Goal: Task Accomplishment & Management: Complete application form

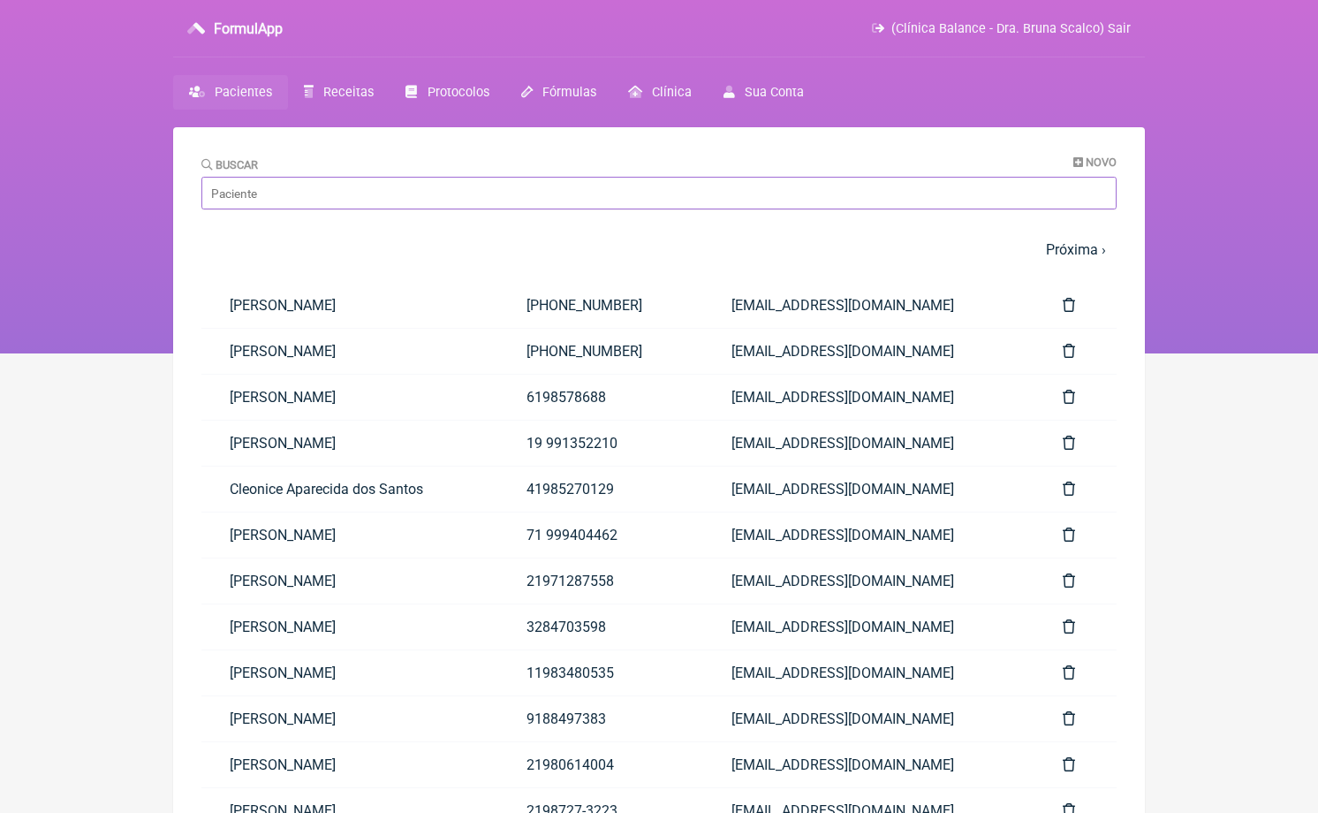
click at [688, 187] on input "Buscar" at bounding box center [658, 193] width 915 height 33
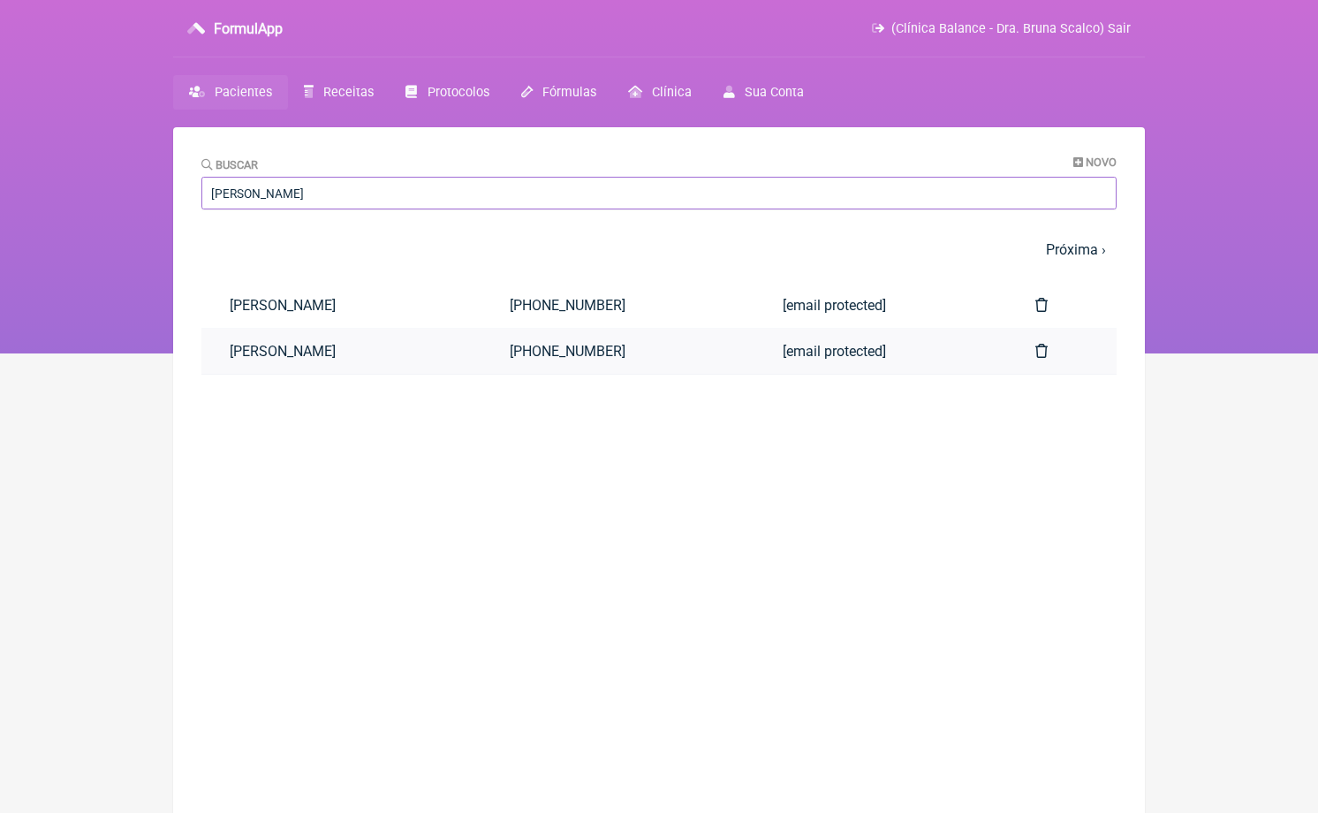
type input "André car"
click at [478, 358] on link "[PERSON_NAME]" at bounding box center [341, 351] width 280 height 45
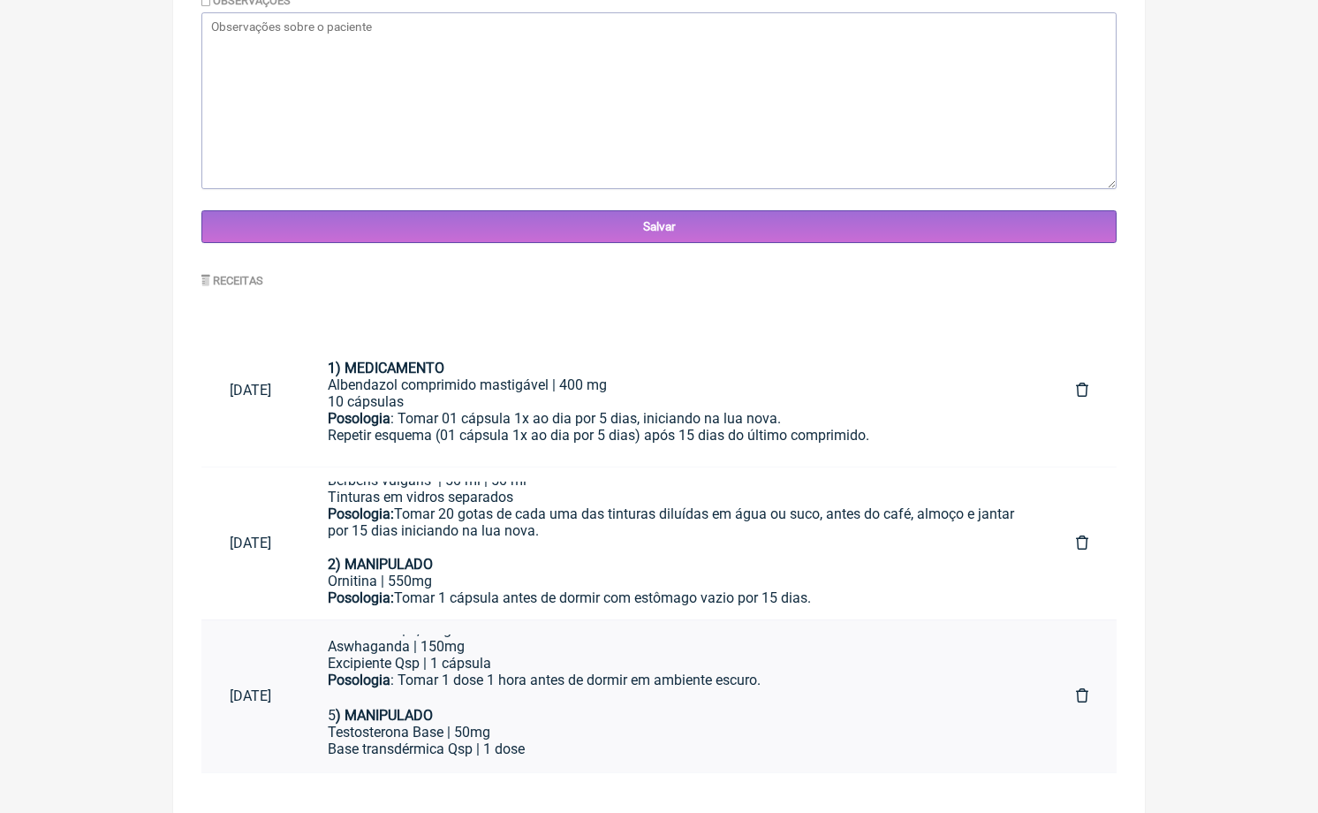
scroll to position [469, 0]
click at [604, 739] on div "Base transdérmica Qsp | 1 dose" at bounding box center [674, 747] width 692 height 17
click at [637, 688] on div "5 ) MANIPULADO" at bounding box center [674, 705] width 692 height 34
click at [519, 570] on div "2) MANIPULADO Ornitina | 550mg" at bounding box center [674, 564] width 692 height 50
click at [561, 722] on div "[MEDICAL_DATA] Base | 50mg" at bounding box center [674, 730] width 692 height 17
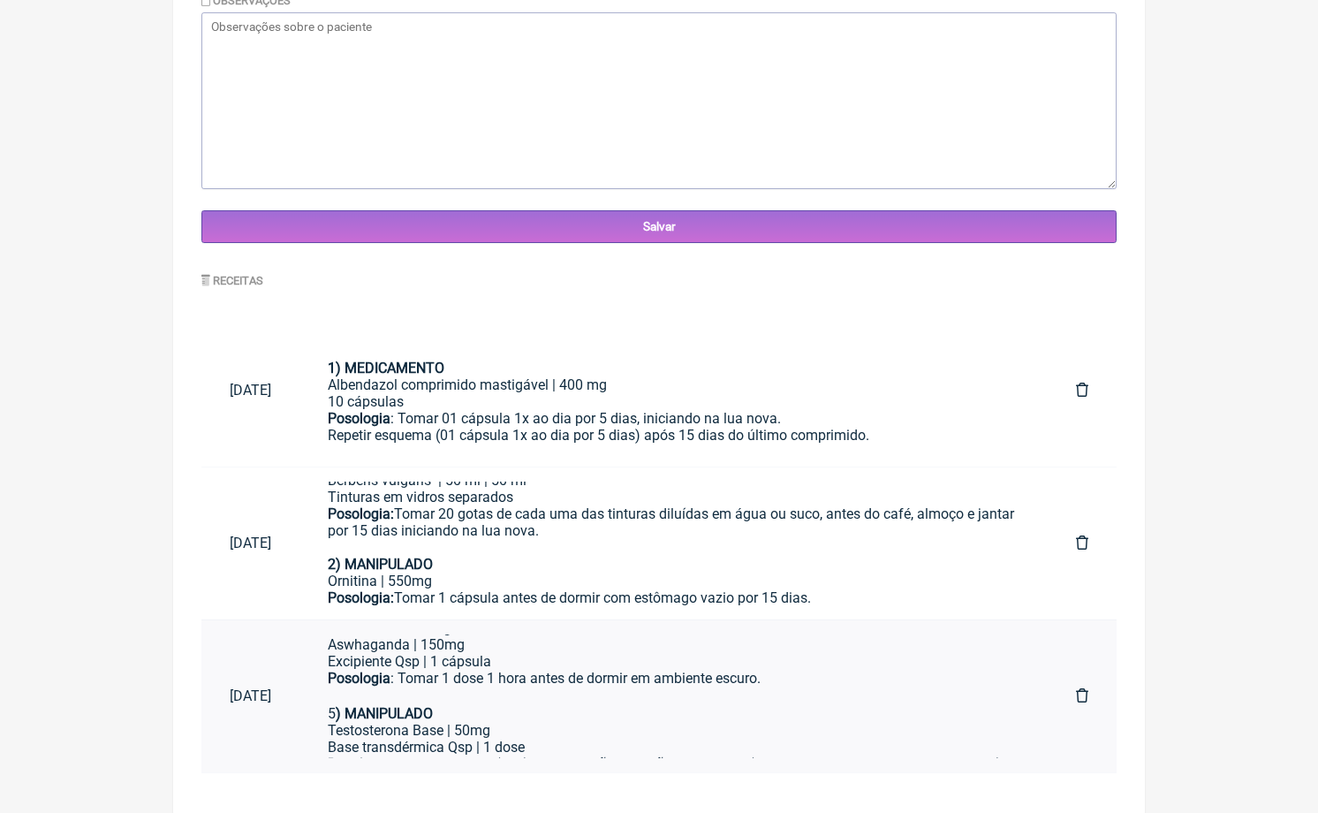
click at [728, 688] on div "5 ) MANIPULADO" at bounding box center [674, 705] width 692 height 34
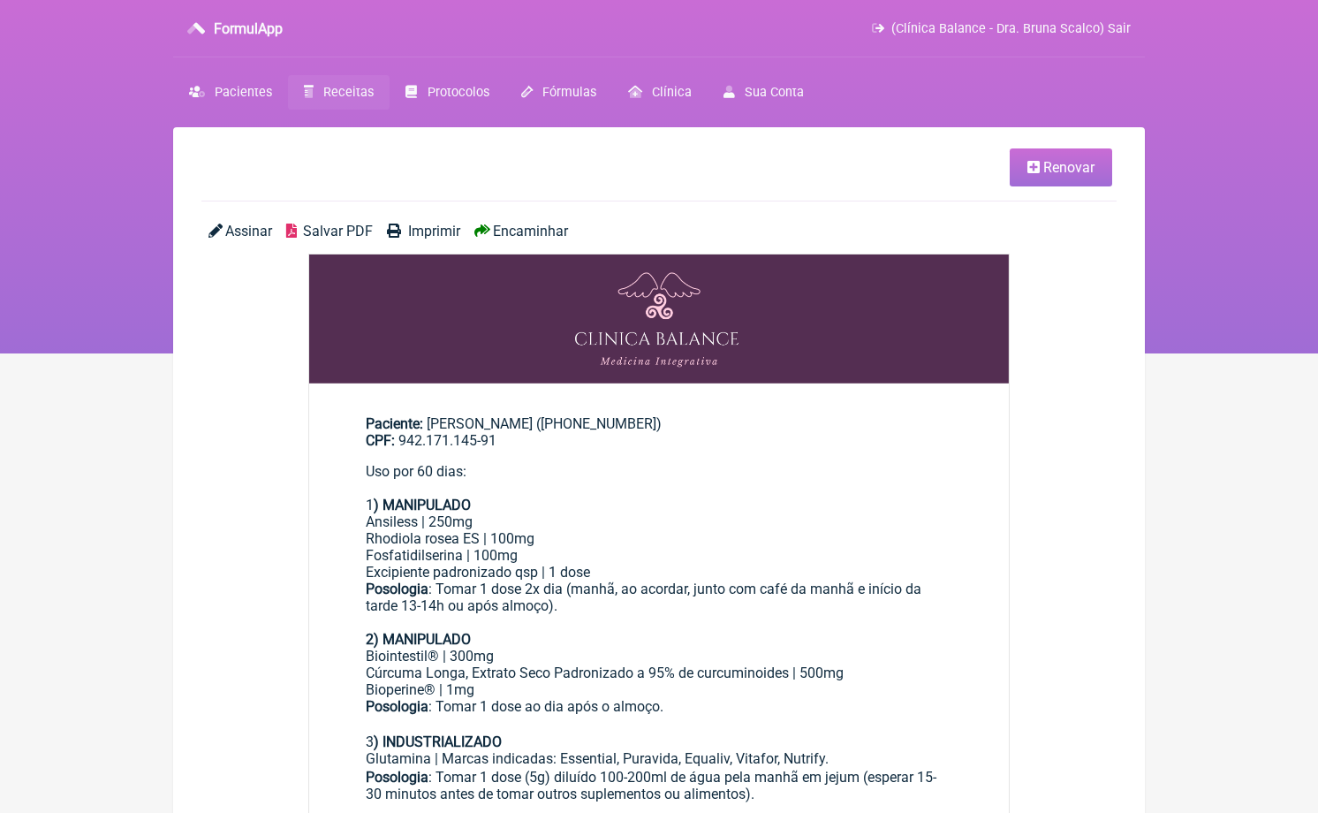
click at [1066, 183] on link "Renovar" at bounding box center [1061, 167] width 103 height 38
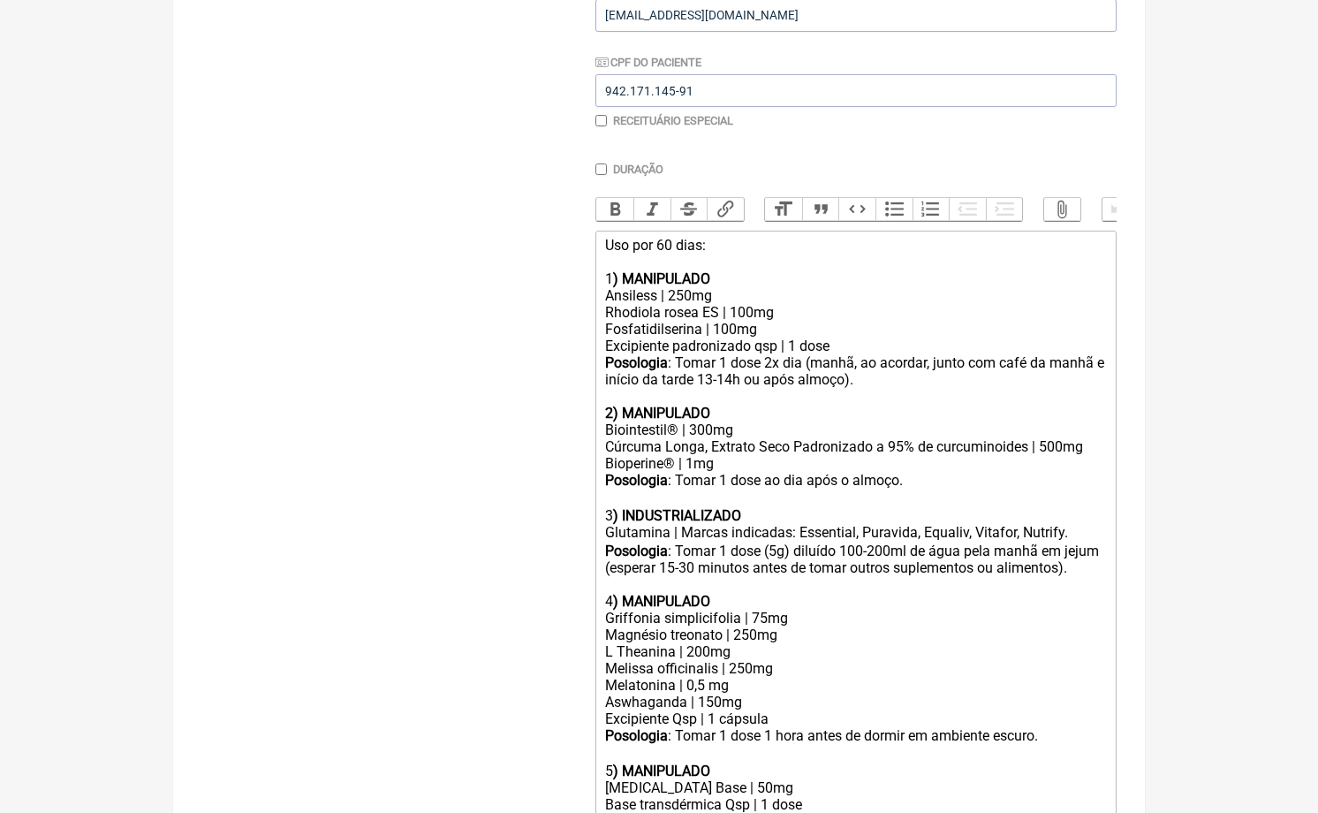
scroll to position [392, 0]
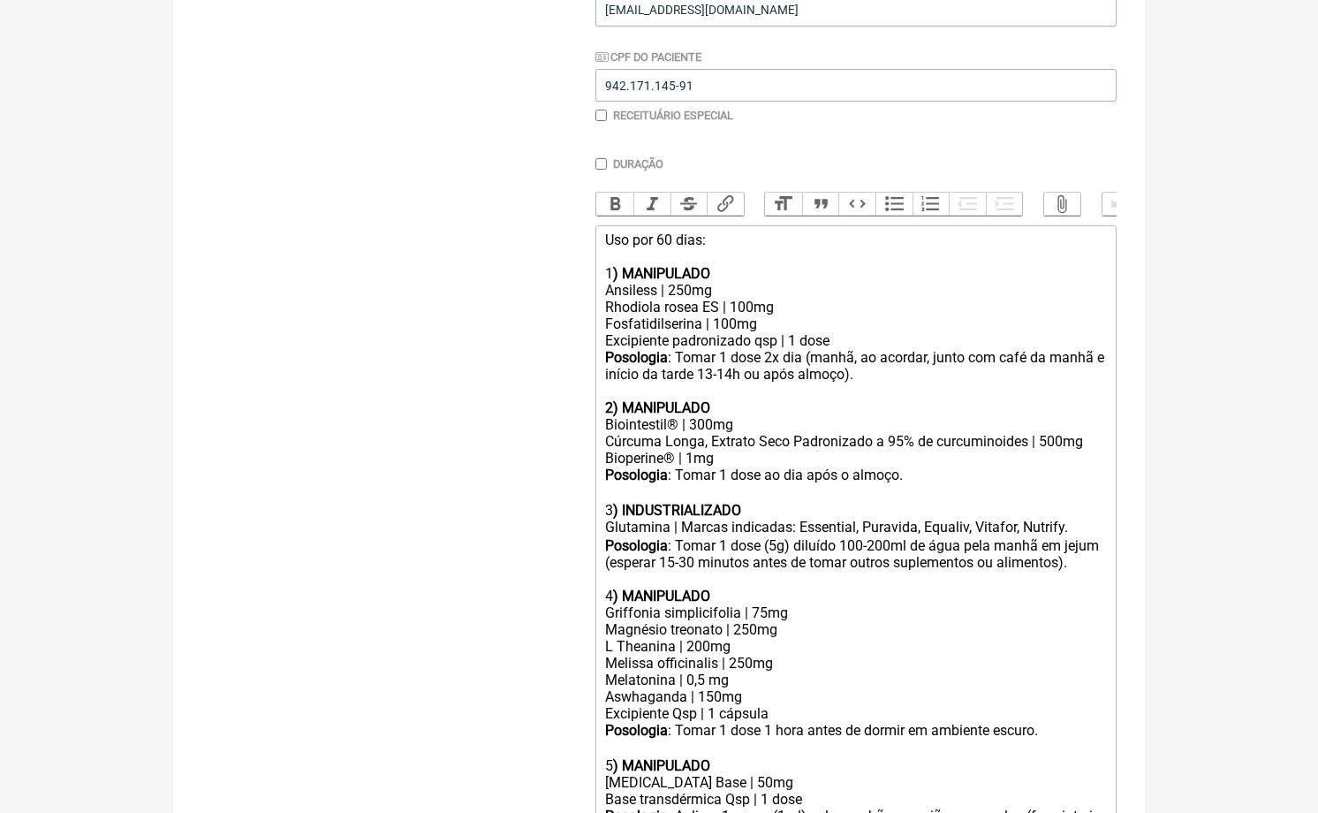
click at [666, 239] on div "Uso por 60 dias: 1 ) MANIPULADO" at bounding box center [856, 257] width 502 height 50
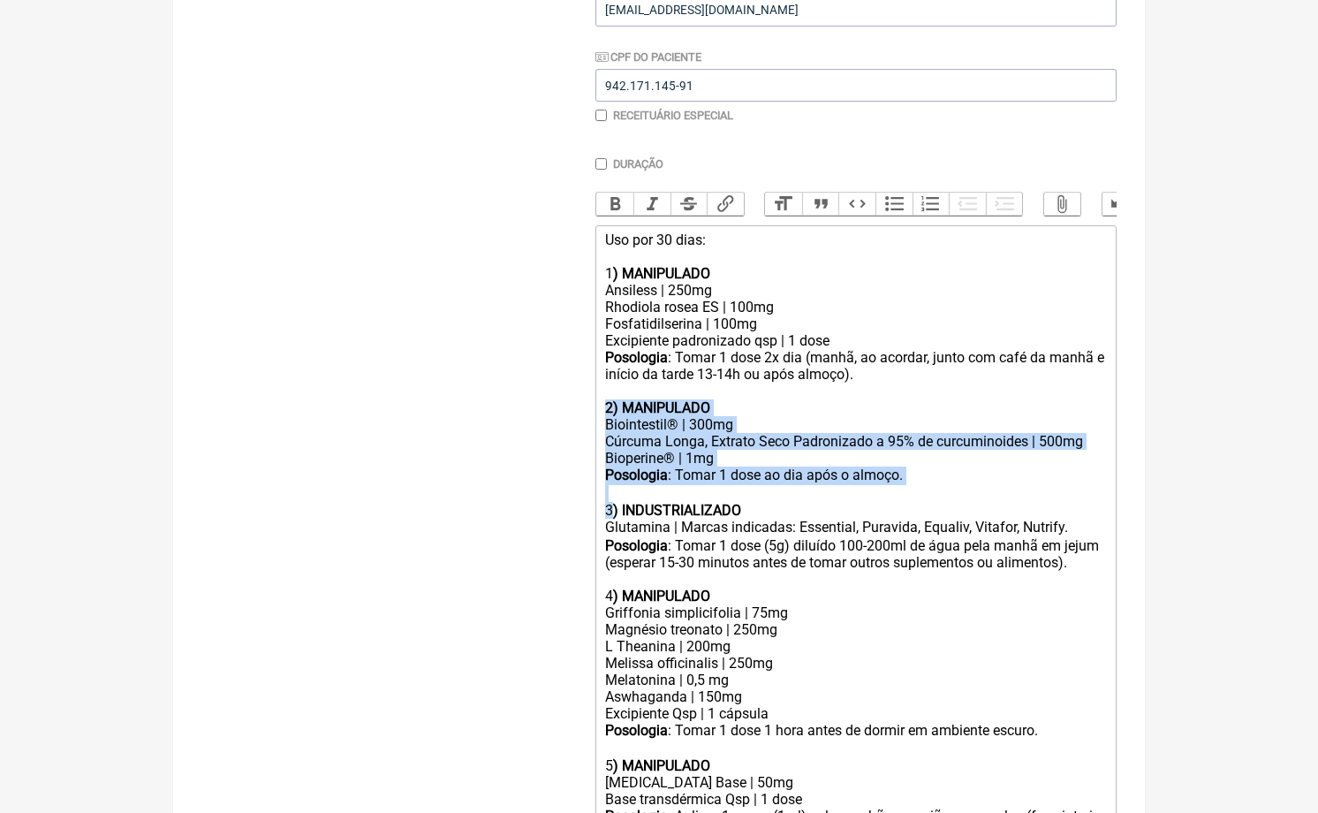
drag, startPoint x: 606, startPoint y: 396, endPoint x: 616, endPoint y: 491, distance: 95.9
click at [616, 491] on trix-editor "Uso por 30 dias: 1 ) MANIPULADO Ansiless | 250mg Rhodiola rosea ES | 100mg Fosf…" at bounding box center [856, 587] width 521 height 724
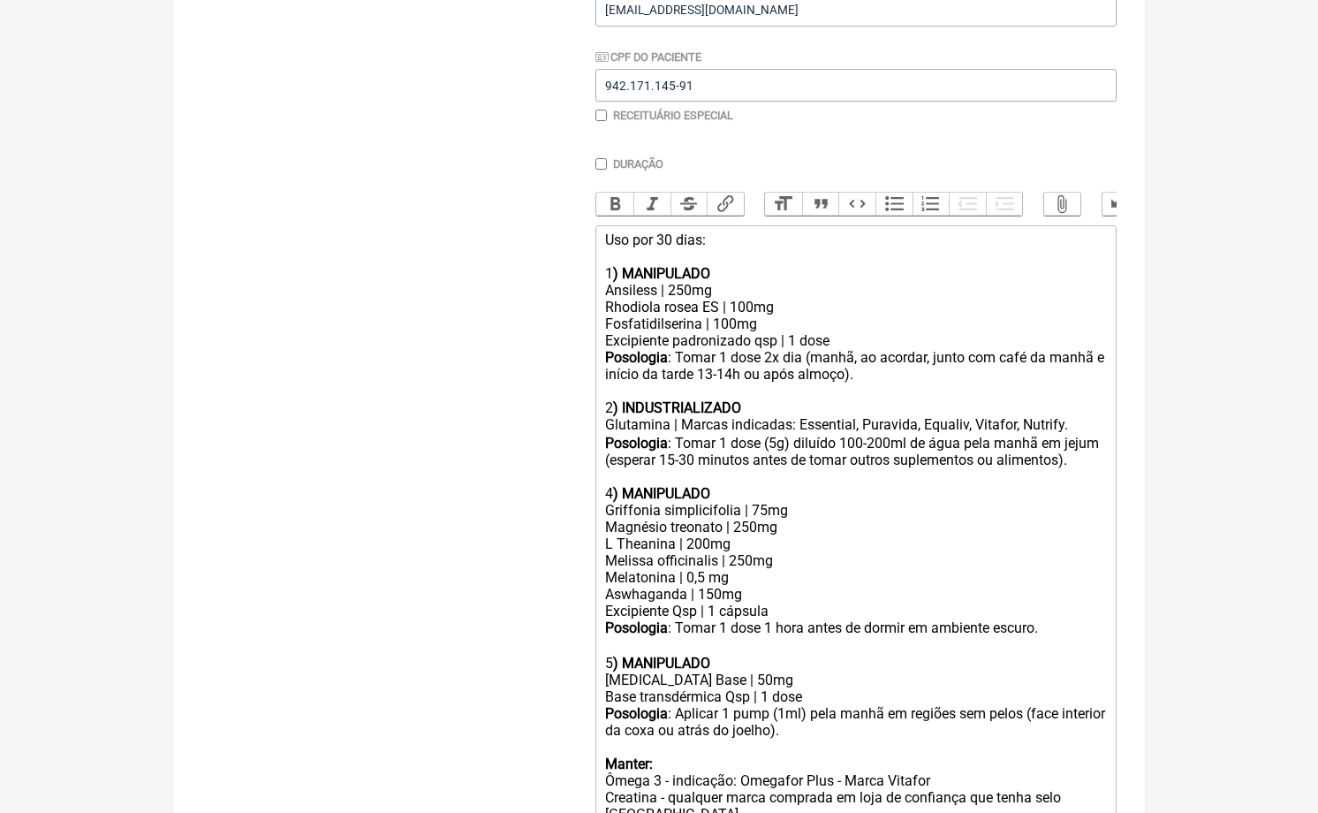
click at [797, 416] on div "Glutamina | Marcas indicadas: Essential, Puravida, Equaliv, Vitafor, Nutrify. ㅤ" at bounding box center [856, 425] width 502 height 19
click at [787, 399] on div "2 ) INDUSTRIALIZADO" at bounding box center [856, 407] width 502 height 17
type trix-editor "<lor>Ips dol 13 sita:<co><ad>8<elitse>) DOEIUSMODT</incidi></utl><etd>Magnaali …"
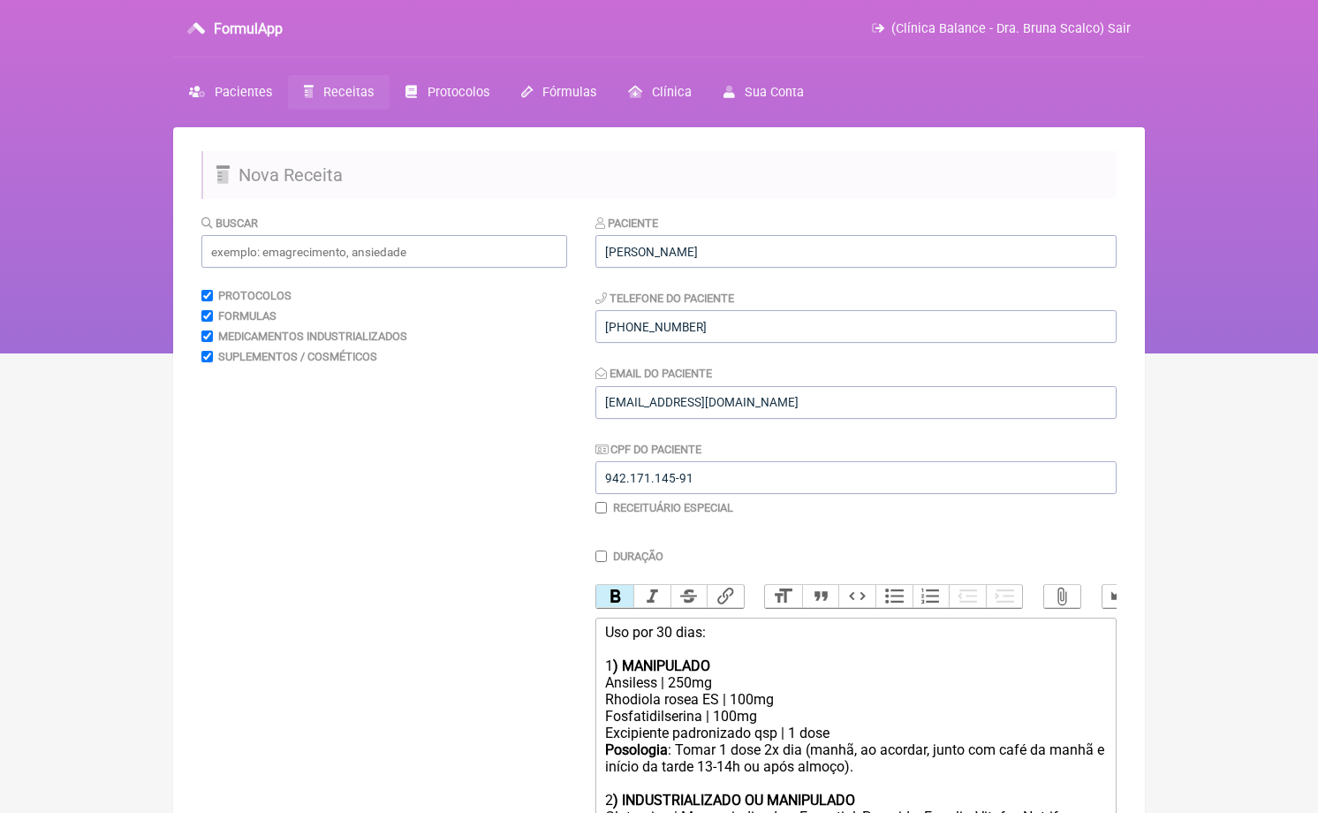
scroll to position [0, 0]
click at [338, 254] on input "text" at bounding box center [384, 251] width 366 height 33
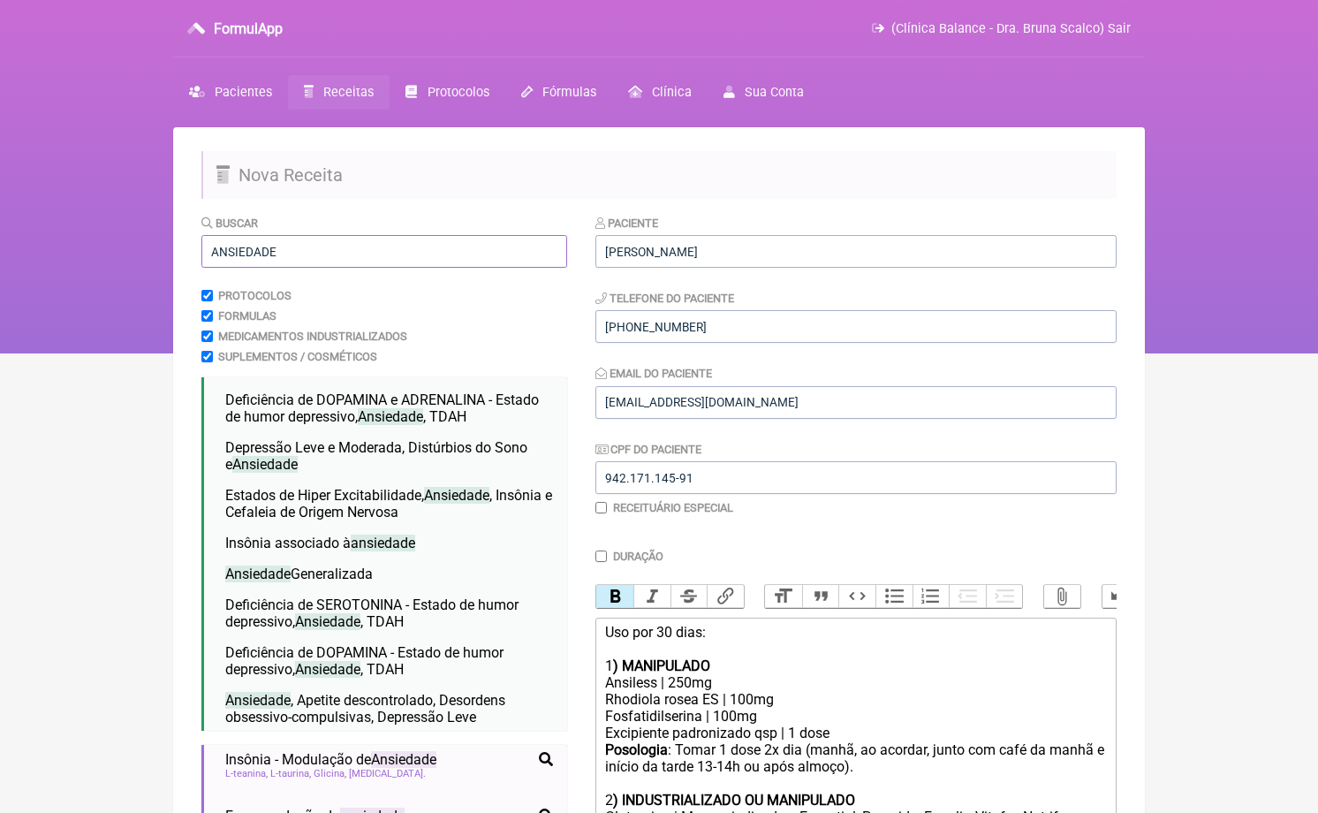
click at [425, 238] on input "ANSIEDADE" at bounding box center [384, 251] width 366 height 33
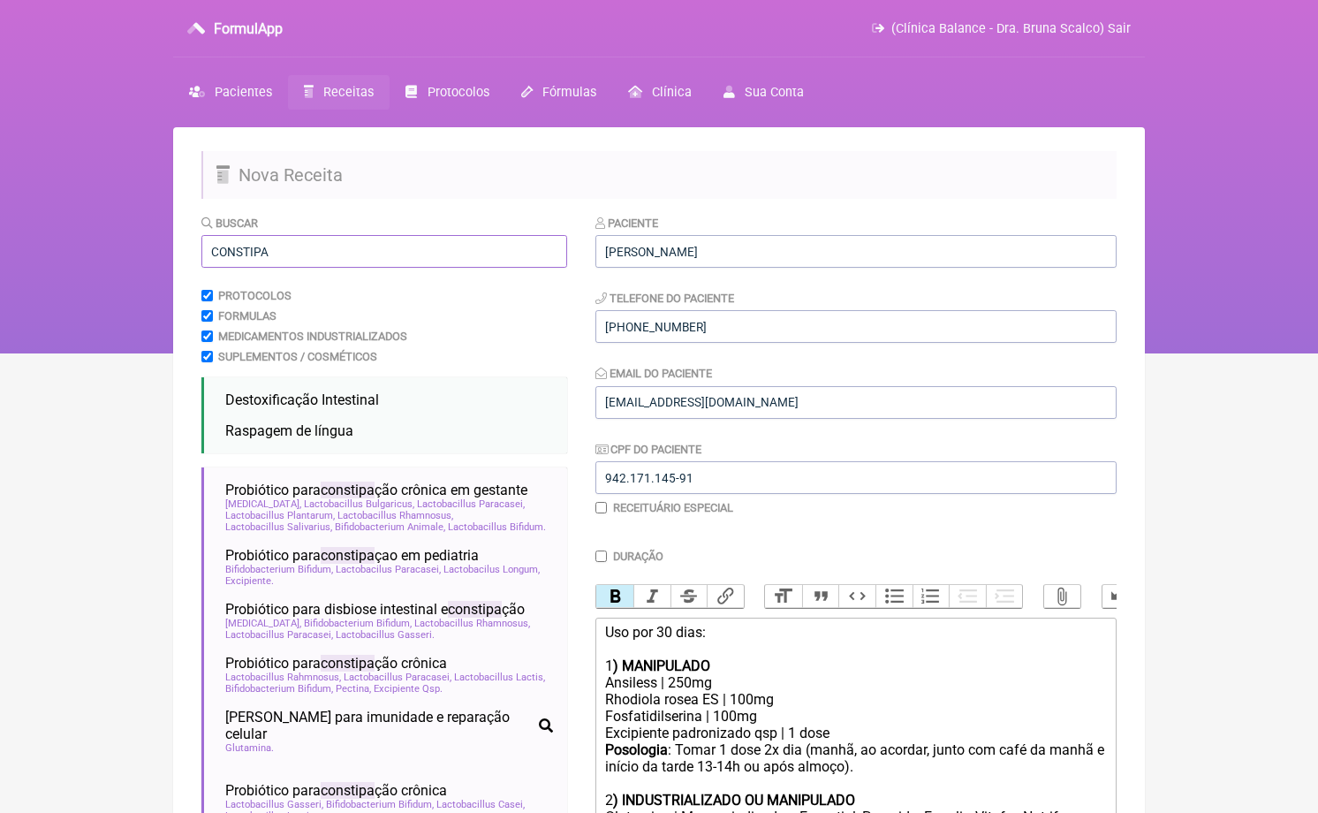
scroll to position [250, 0]
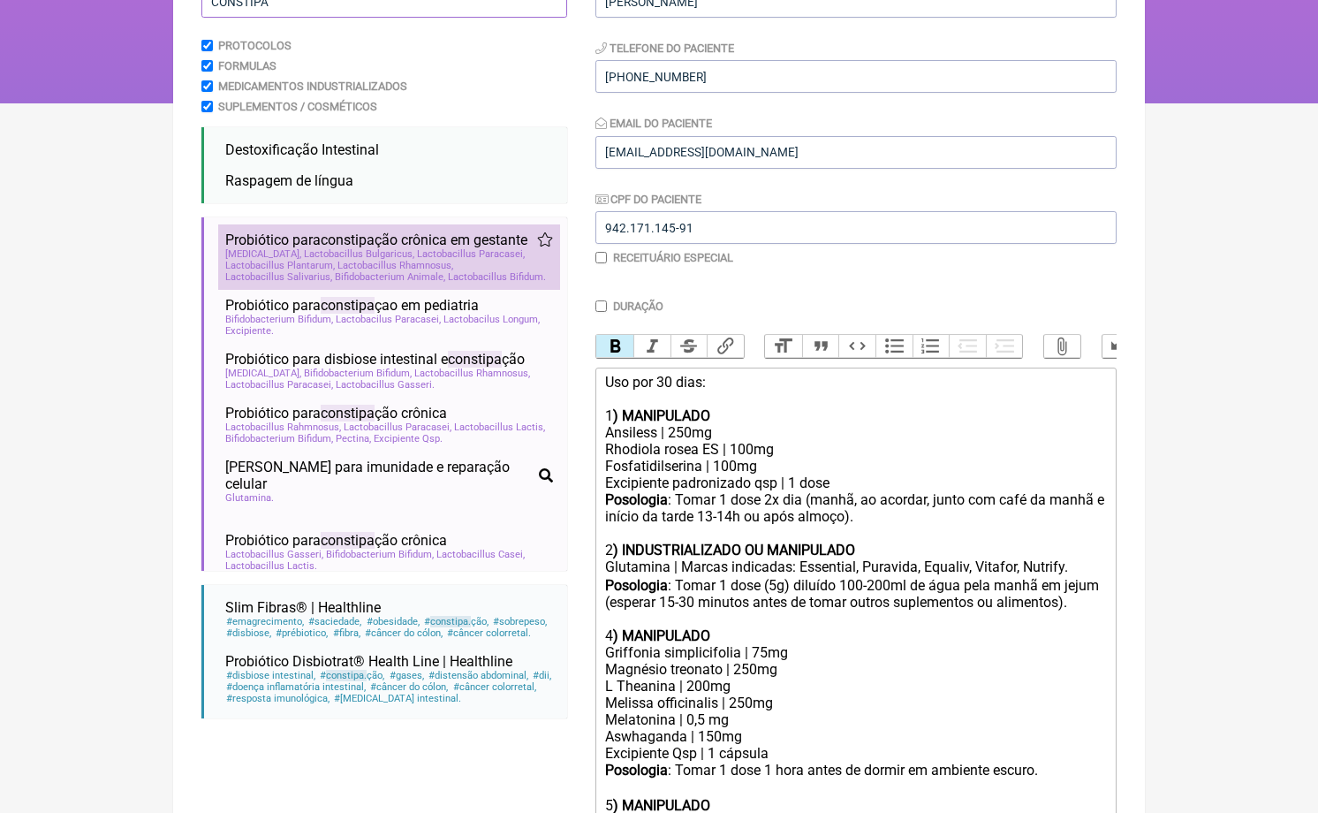
type input "CONSTIPA"
click at [414, 254] on span "Lactobacillus Bulgaricus" at bounding box center [359, 253] width 110 height 11
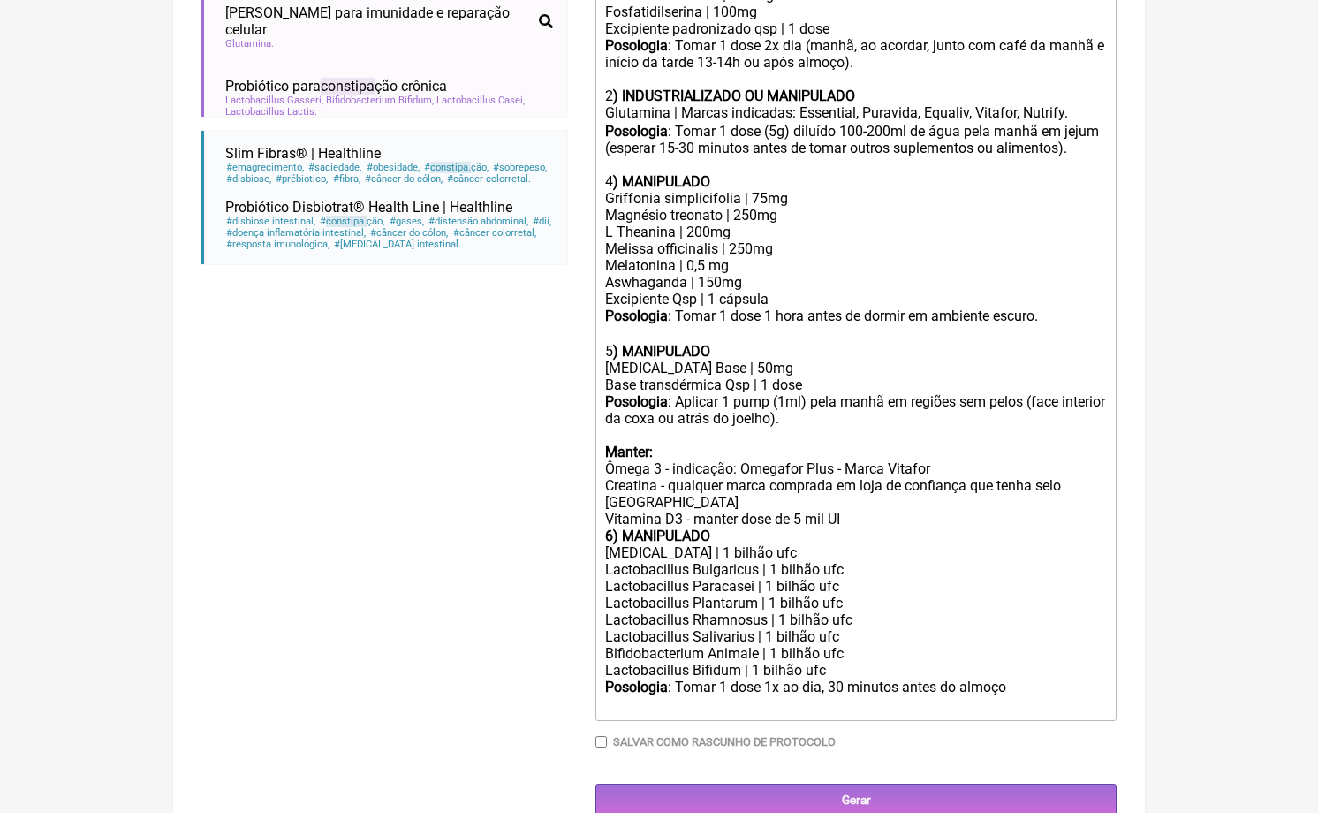
scroll to position [703, 0]
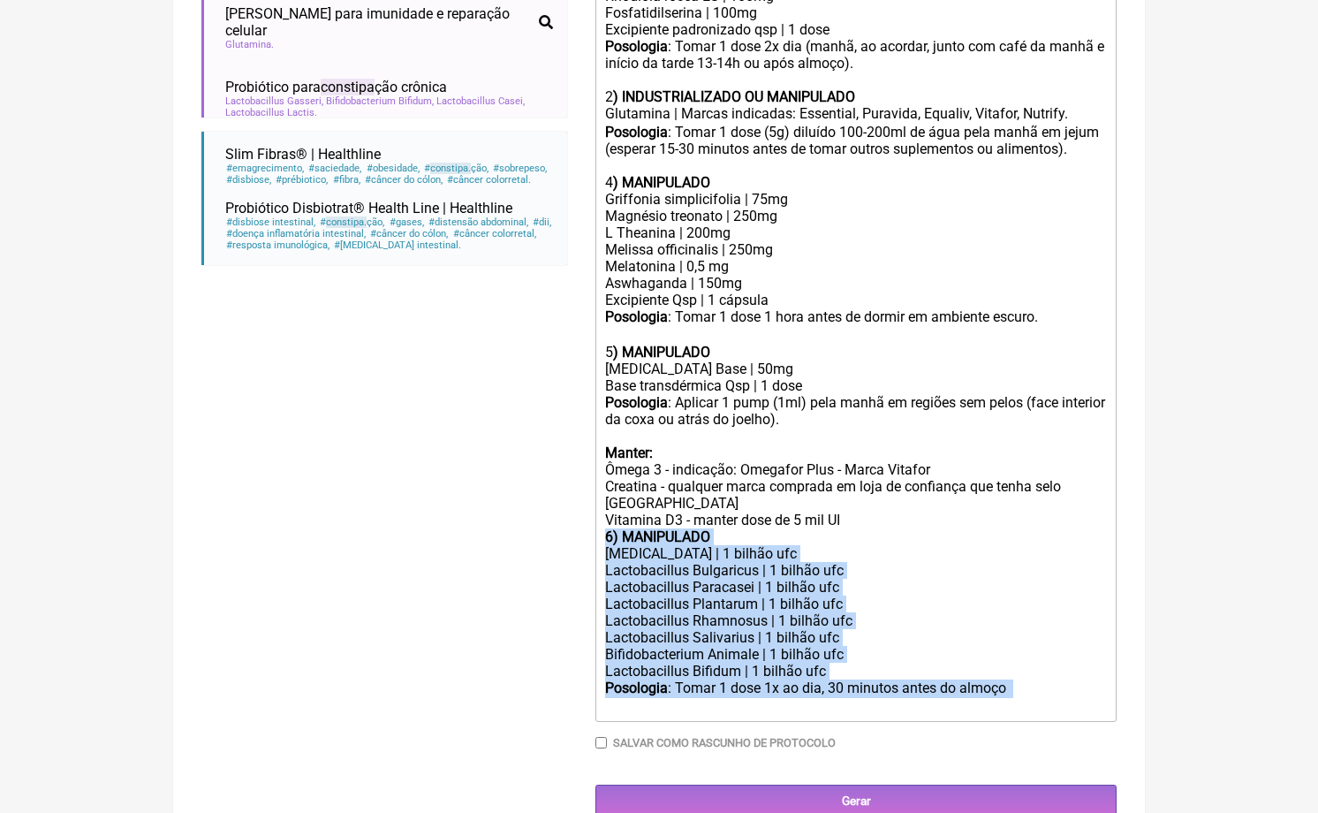
drag, startPoint x: 683, startPoint y: 678, endPoint x: 600, endPoint y: 513, distance: 184.2
click at [600, 513] on trix-editor "Uso por 30 dias: 1 ) MANIPULADO Ansiless | 250mg Rhodiola rosea ES | 100mg Fosf…" at bounding box center [856, 318] width 521 height 808
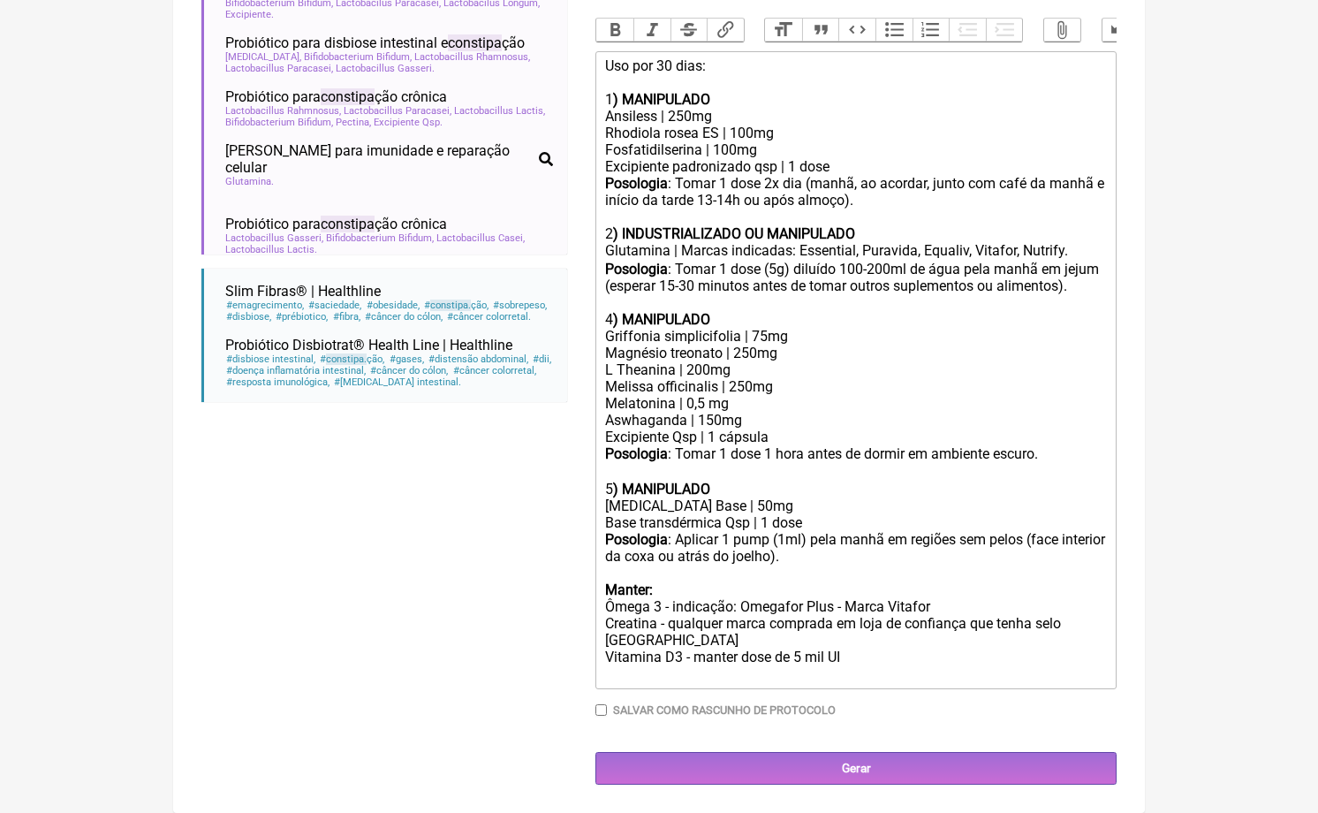
scroll to position [544, 0]
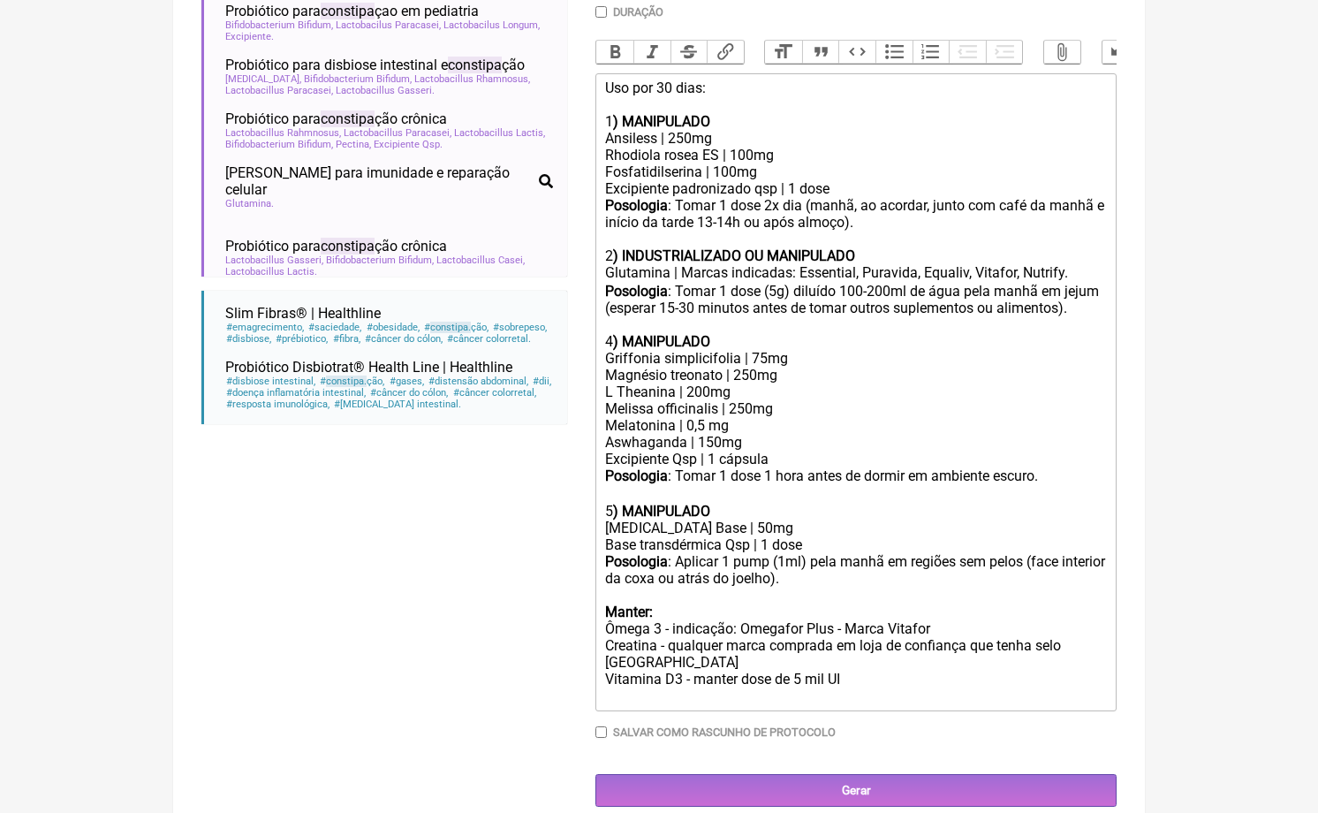
click at [691, 312] on div "Posologia : Tomar 1 dose (5g) diluído 100-200ml de água pela manhã em [GEOGRAPH…" at bounding box center [856, 300] width 502 height 34
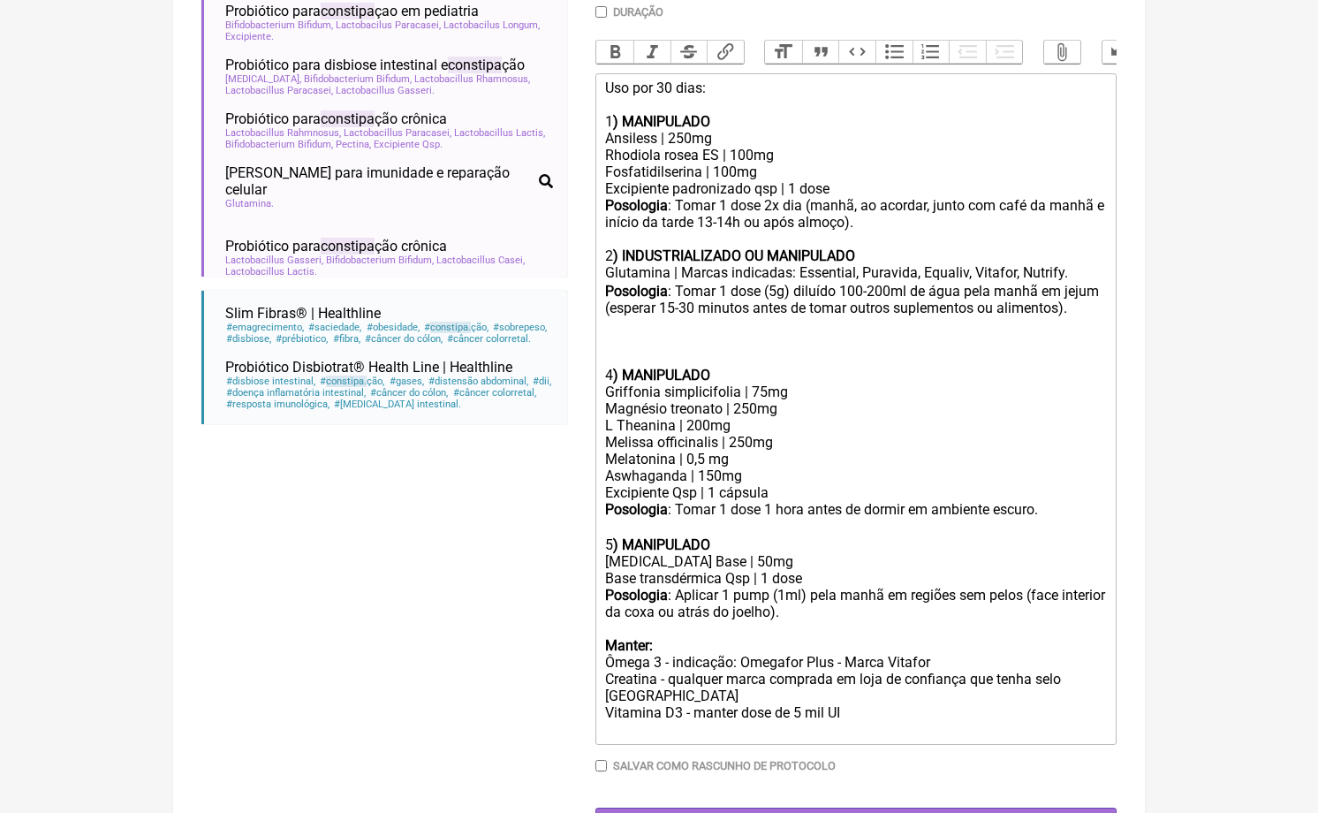
paste trix-editor "strong>6) MANIPULADO</strong></div><div>[MEDICAL_DATA] | 1 bilhão ufc</div><div…"
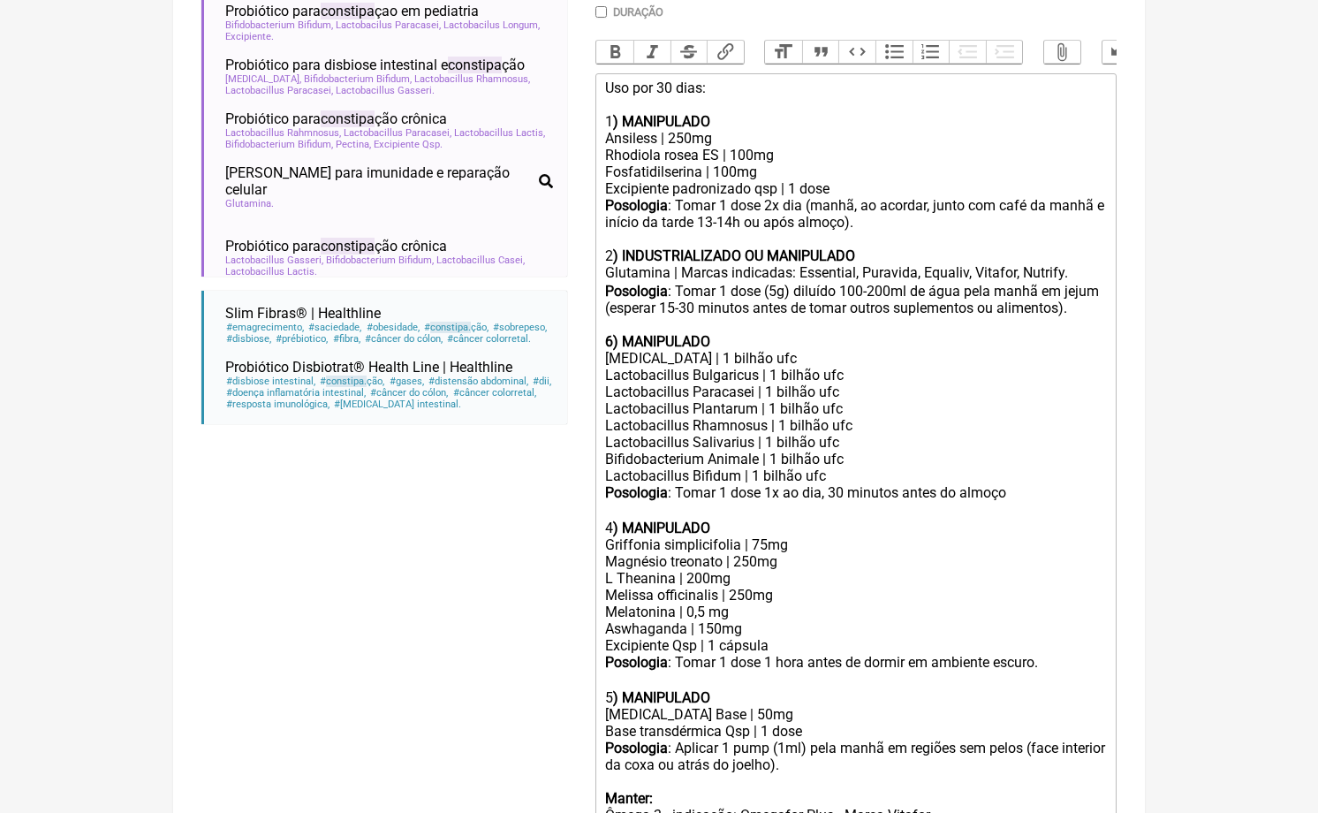
click at [611, 335] on strong "6) MANIPULADO" at bounding box center [657, 341] width 105 height 17
click at [1026, 484] on div "Posologia : Tomar 1 dose 1x ao dia, 30 minutos antes do almoço ㅤ" at bounding box center [856, 493] width 502 height 19
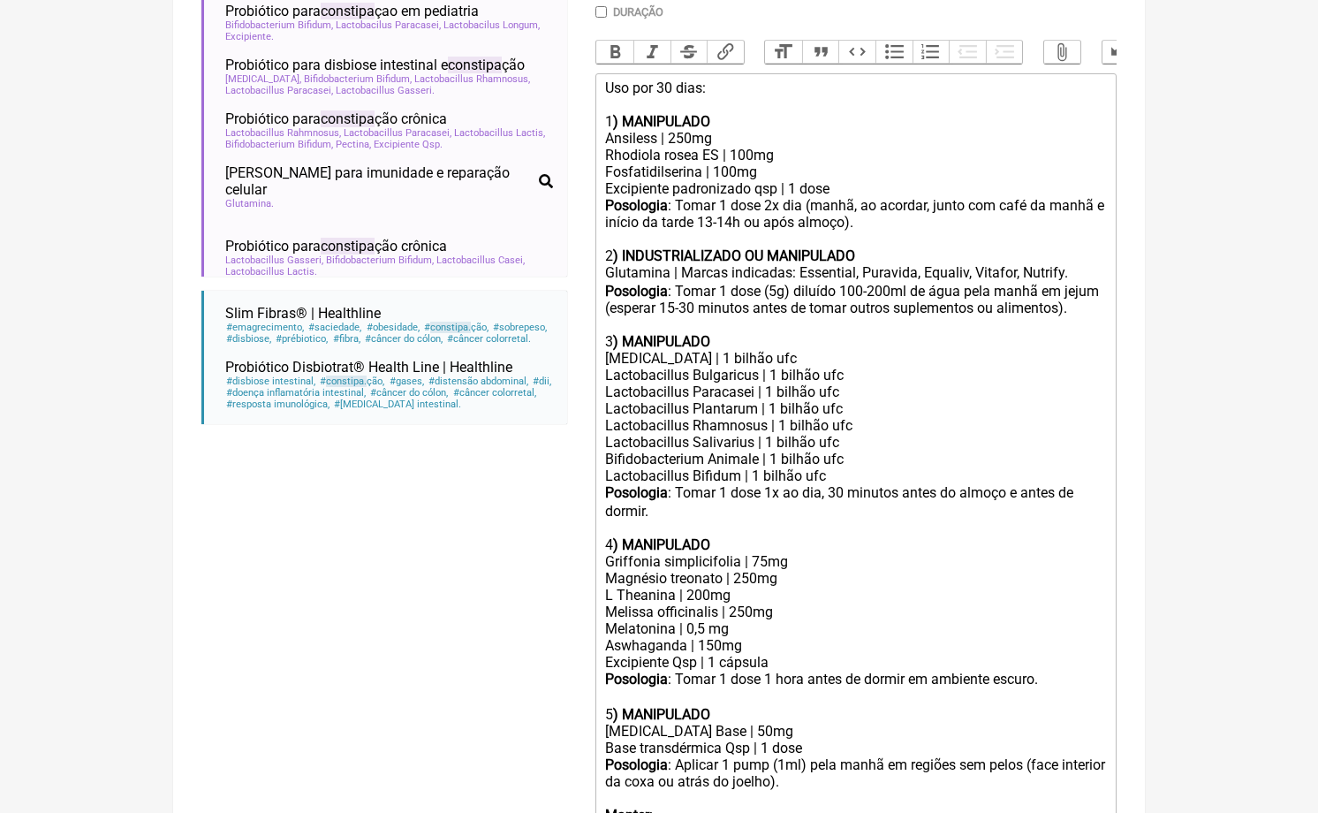
type trix-editor "<lor>Ips dol 50 sita:<co><ad>0<elitse>) DOEIUSMODT</incidi></utl><etd>Magnaali …"
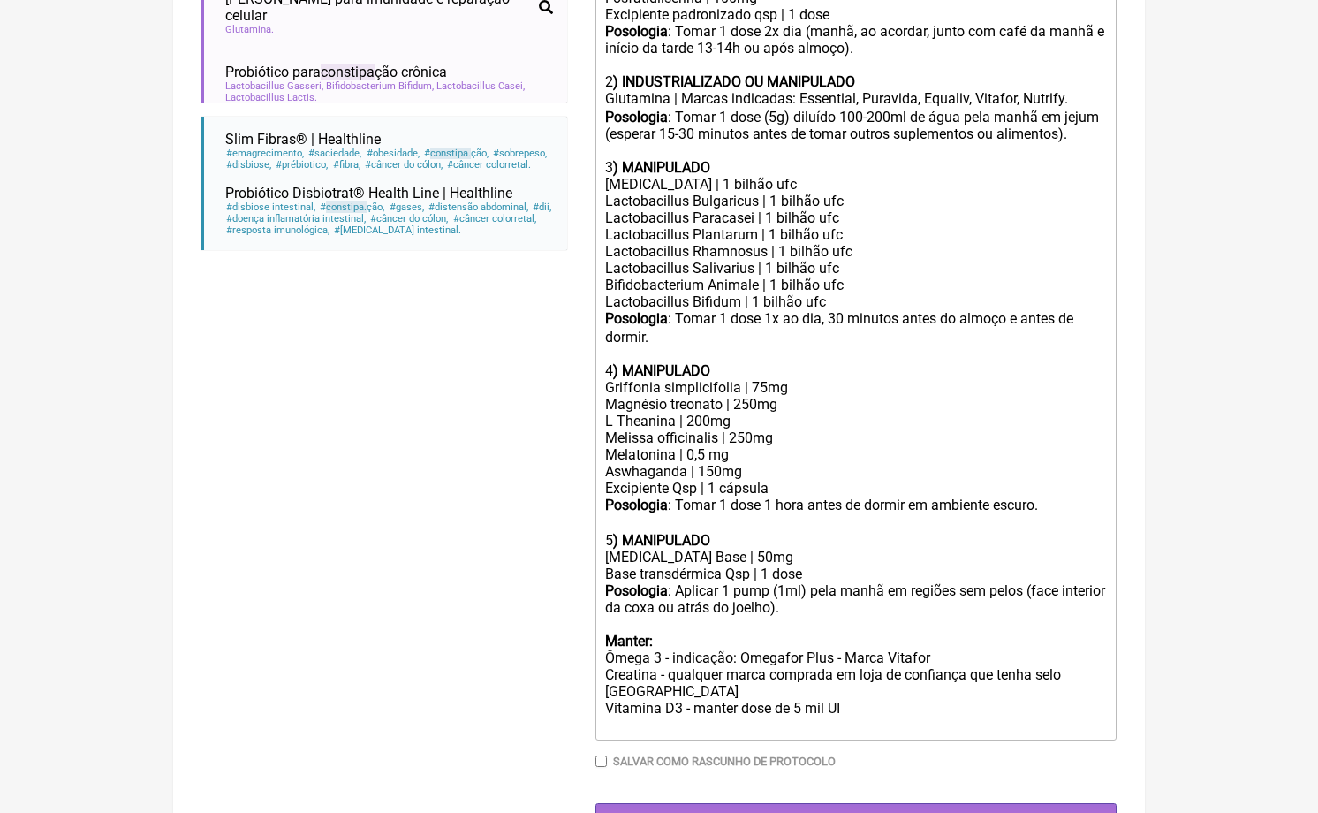
scroll to position [723, 0]
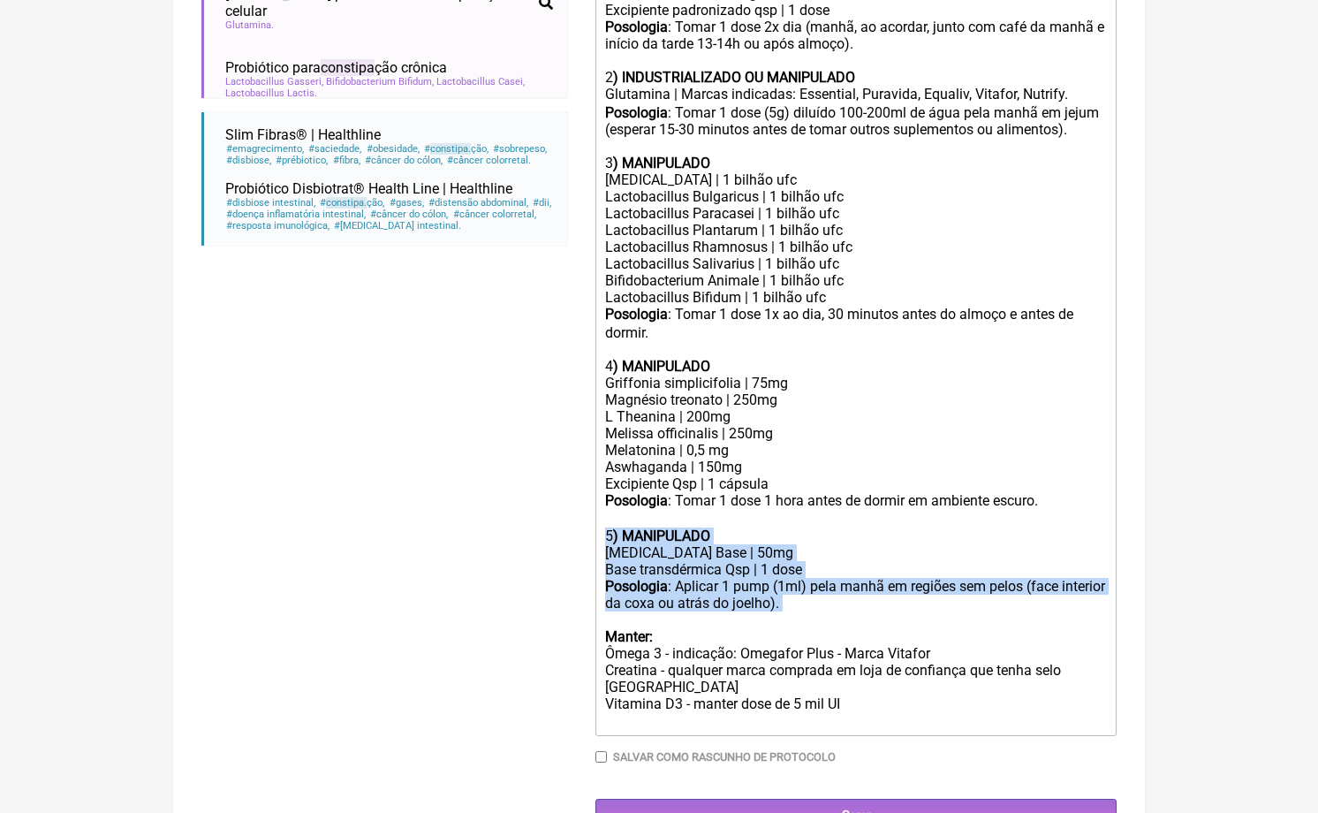
drag, startPoint x: 607, startPoint y: 510, endPoint x: 794, endPoint y: 596, distance: 205.2
click at [794, 596] on trix-editor "Uso por 30 dias: 1 ) MANIPULADO Ansiless | 250mg Rhodiola rosea ES | 100mg Fosf…" at bounding box center [856, 315] width 521 height 841
click at [794, 596] on div "Posologia : Aplicar 1 pump (1ml) pela manhã em regiões sem pelos (face interior…" at bounding box center [856, 645] width 502 height 134
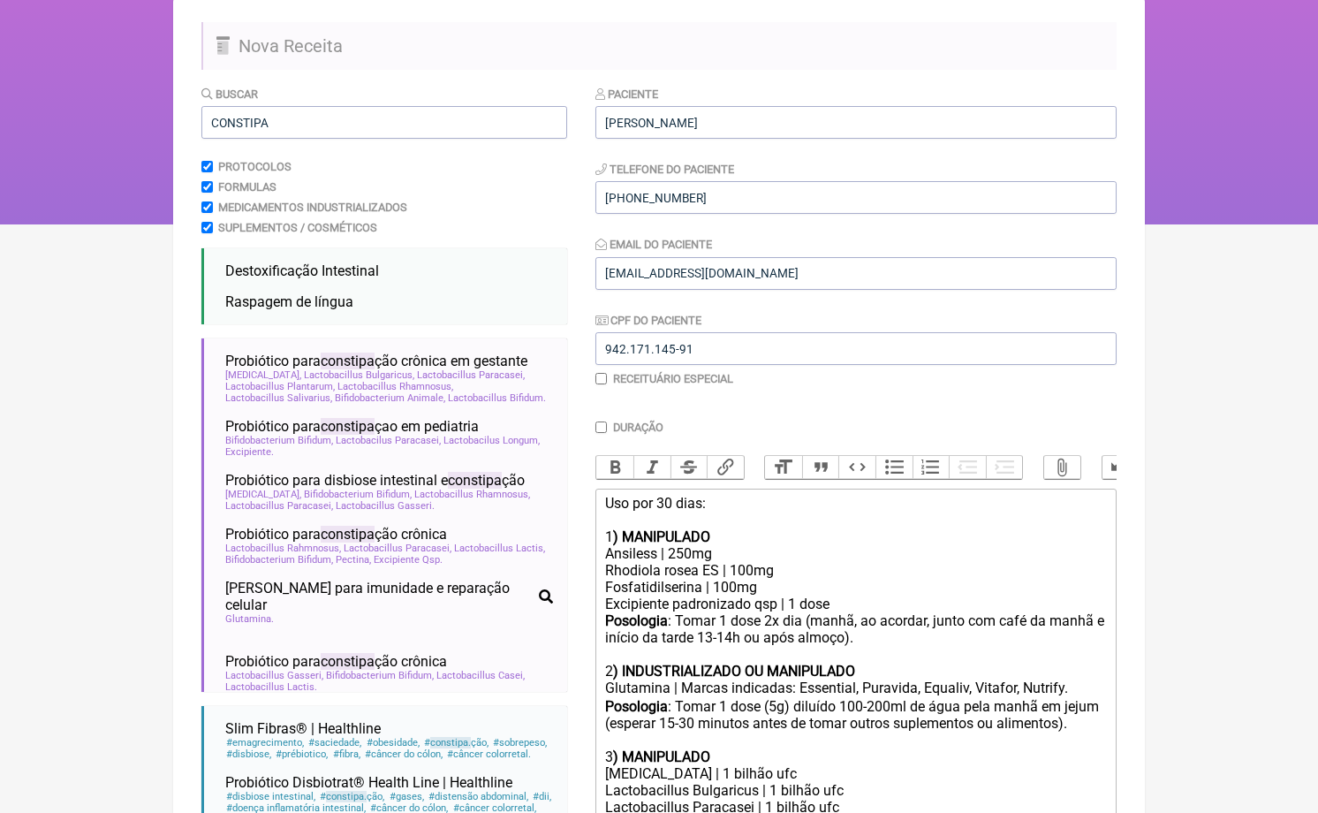
scroll to position [55, 0]
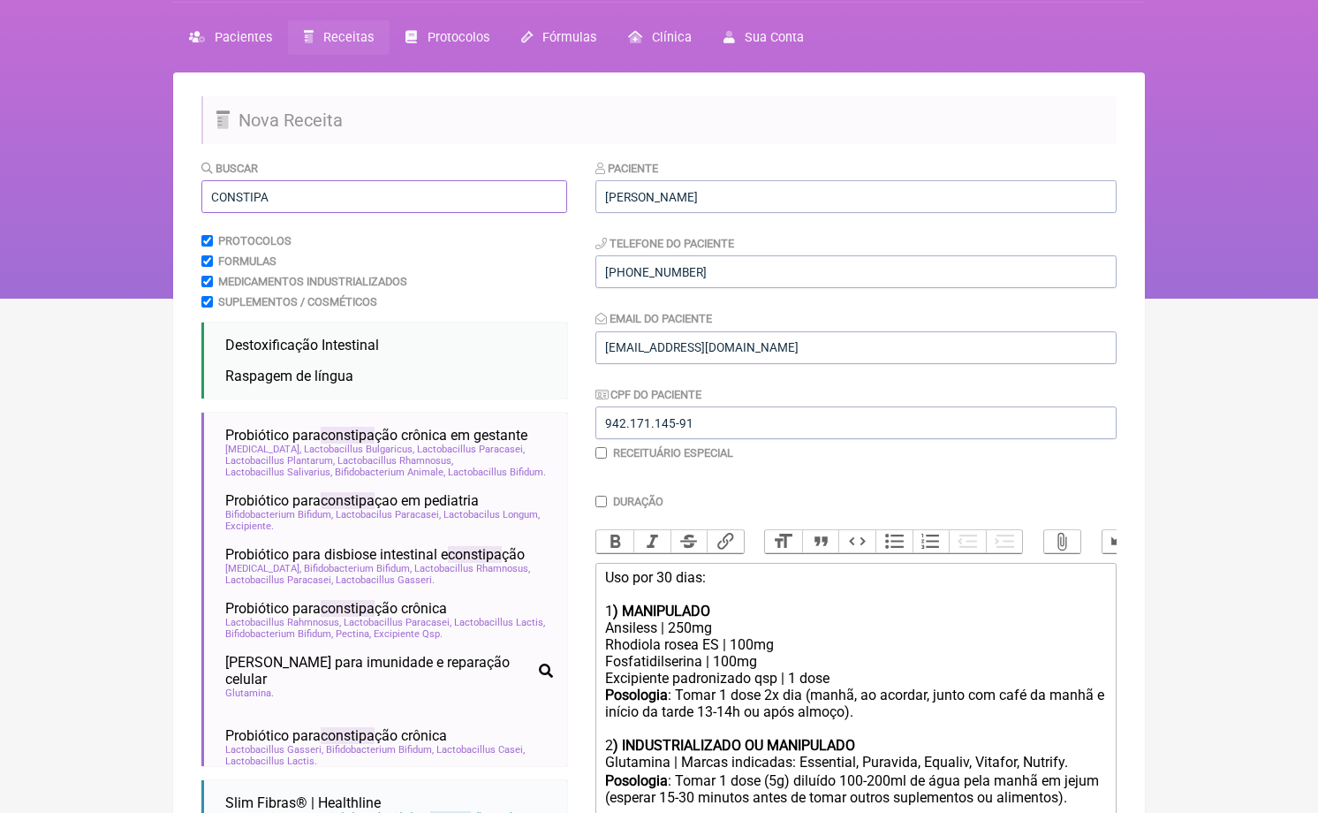
click at [278, 185] on input "CONSTIPA" at bounding box center [384, 196] width 366 height 33
click at [279, 185] on input "CONSTIPA" at bounding box center [384, 196] width 366 height 33
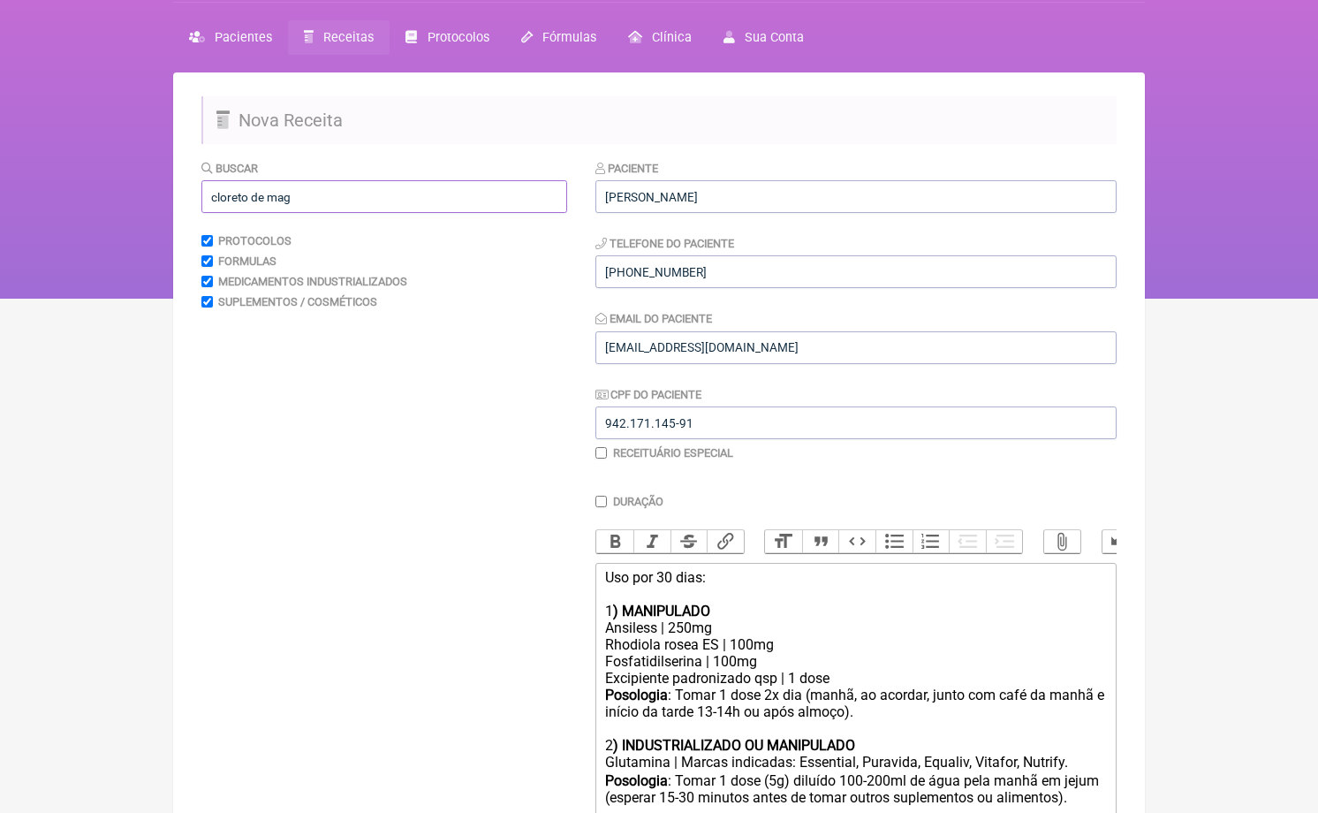
click at [281, 195] on input "cloreto de mag" at bounding box center [384, 196] width 366 height 33
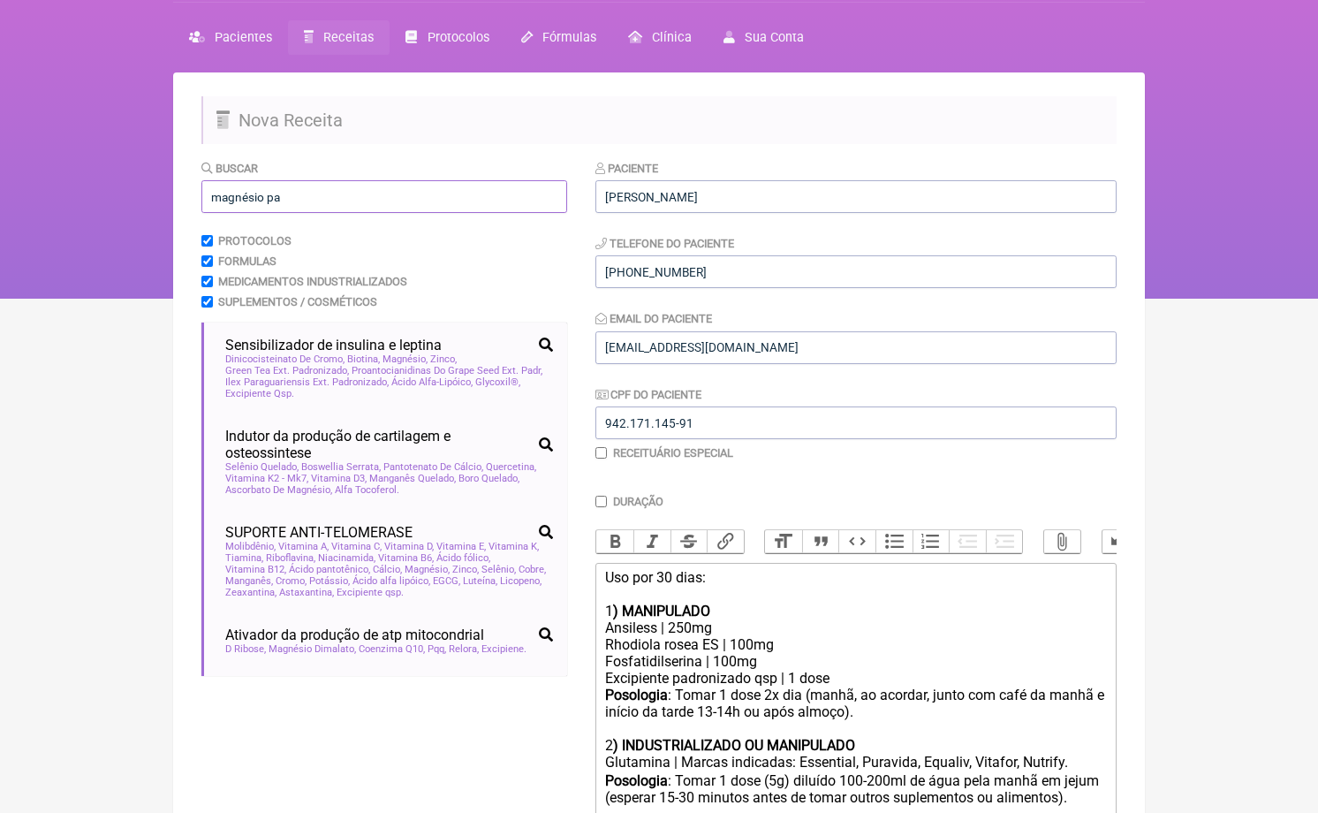
scroll to position [0, 0]
click at [277, 195] on input "magnésio pa" at bounding box center [384, 196] width 366 height 33
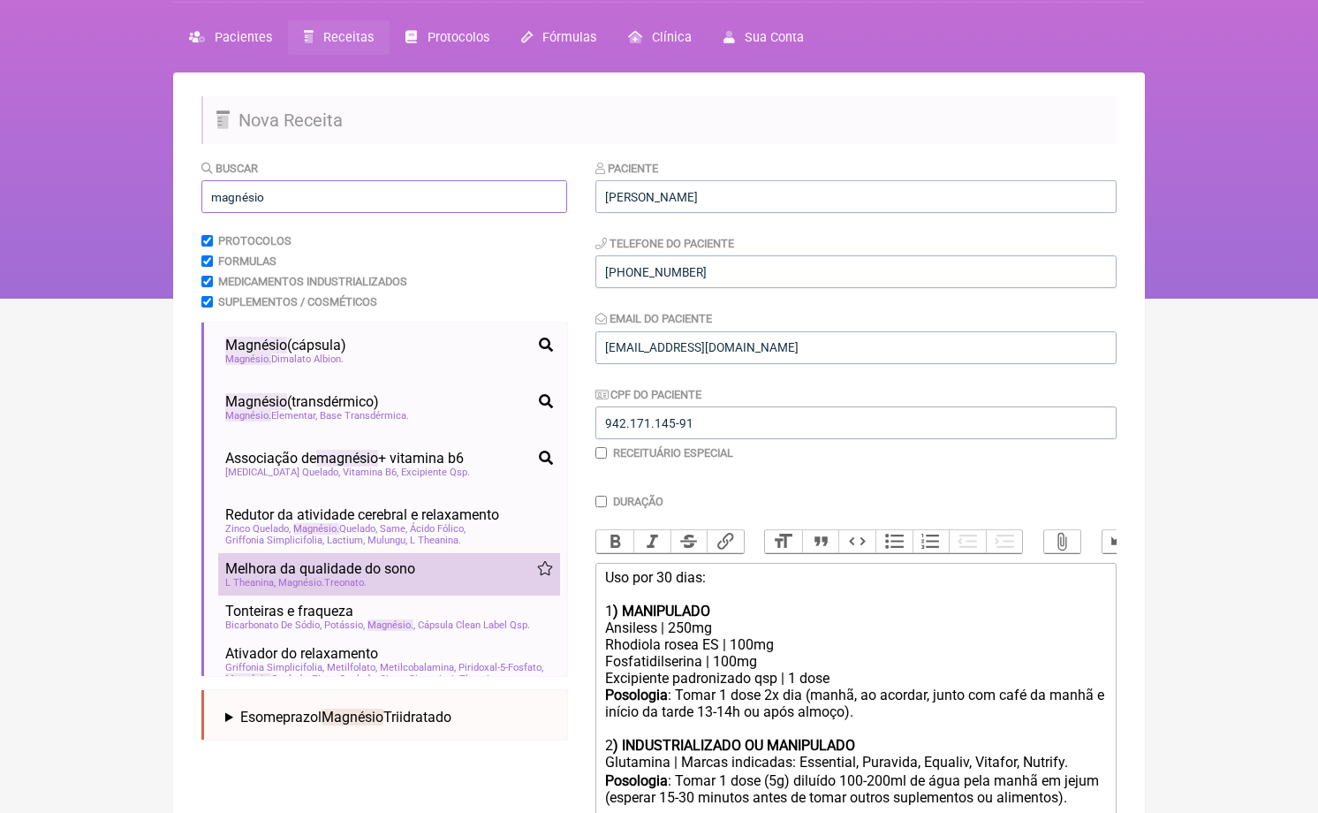
scroll to position [920, 0]
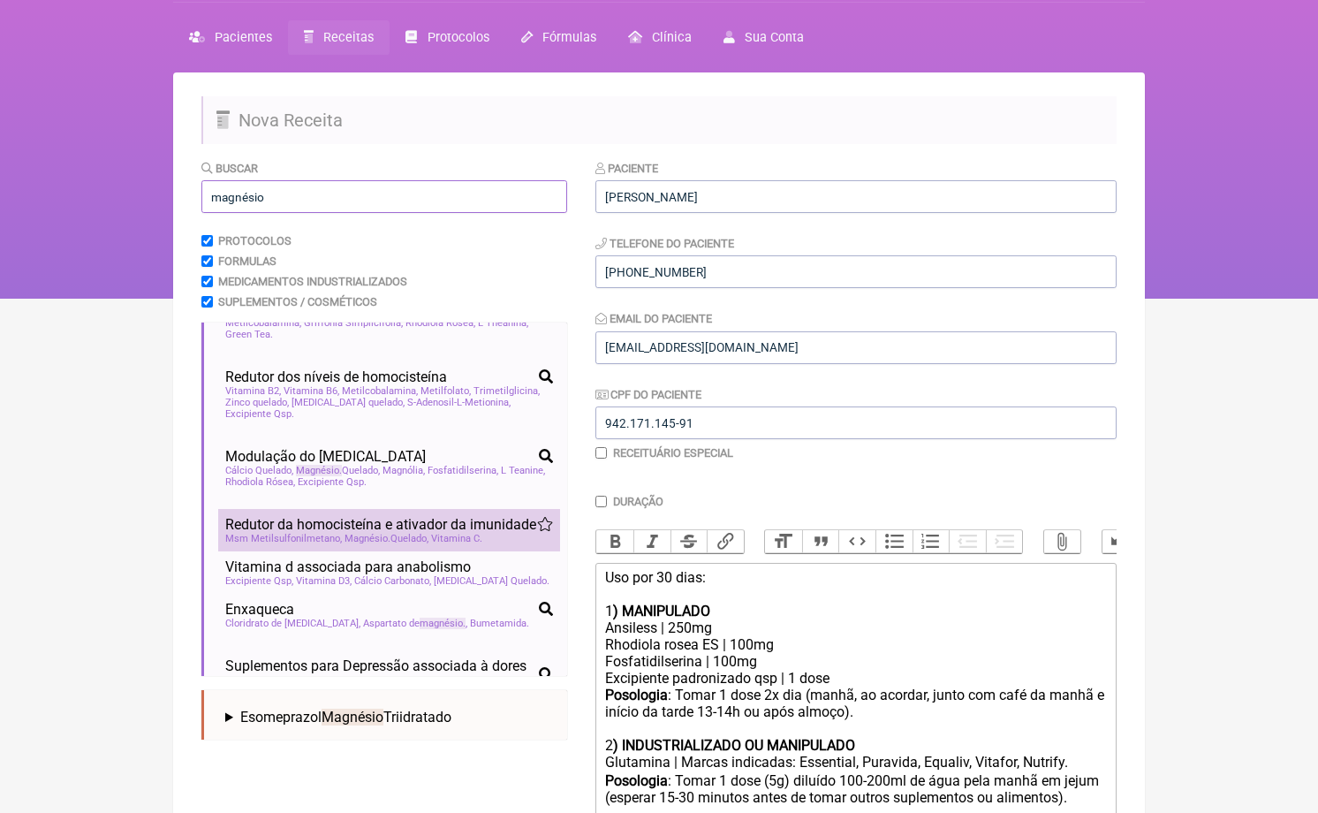
type input "magnésio"
click at [343, 533] on span "Redutor da homocisteína e ativador da imunidade" at bounding box center [380, 524] width 311 height 17
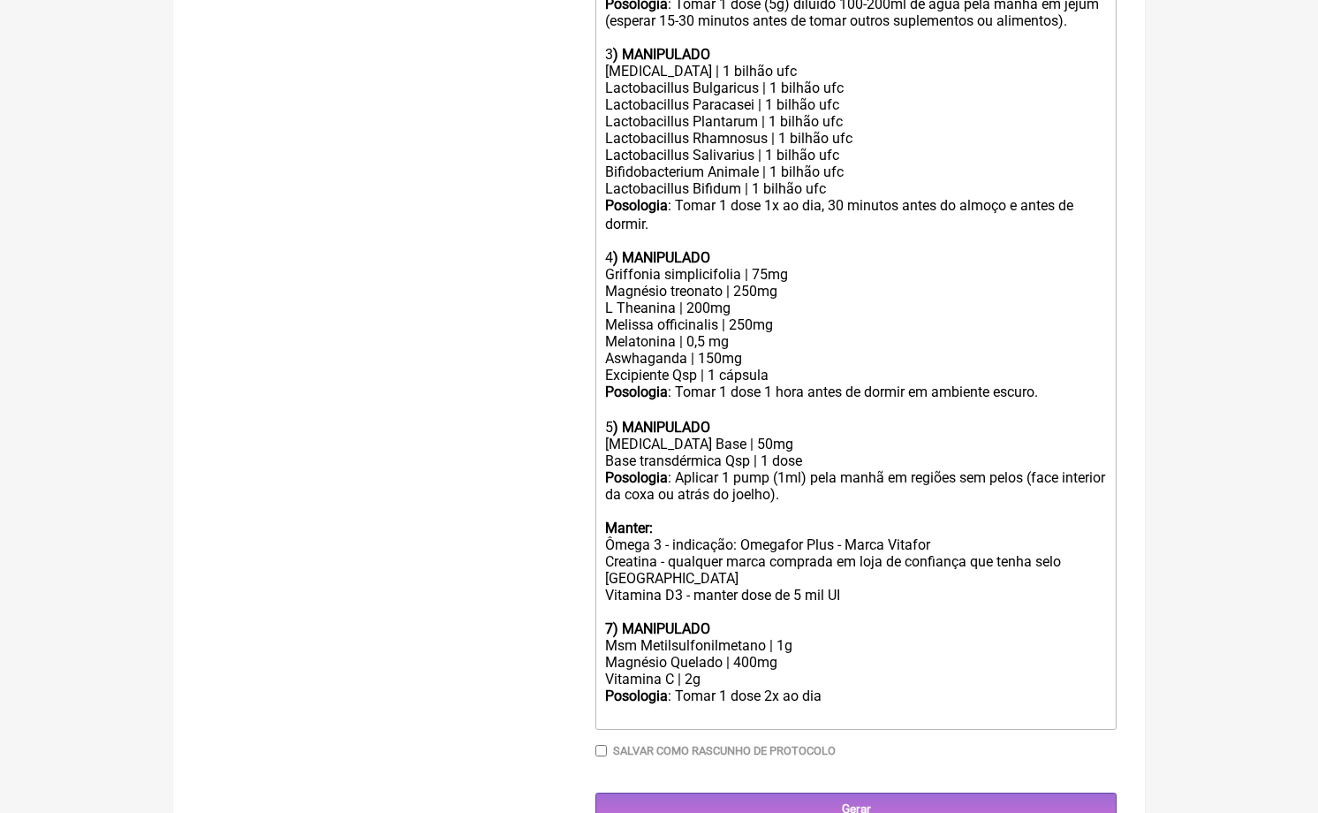
scroll to position [831, 0]
drag, startPoint x: 798, startPoint y: 606, endPoint x: 504, endPoint y: 602, distance: 294.3
click at [506, 606] on form "Buscar magnésio Protocolos Formulas Medicamentos Industrializados Suplementos /…" at bounding box center [658, 104] width 915 height 1443
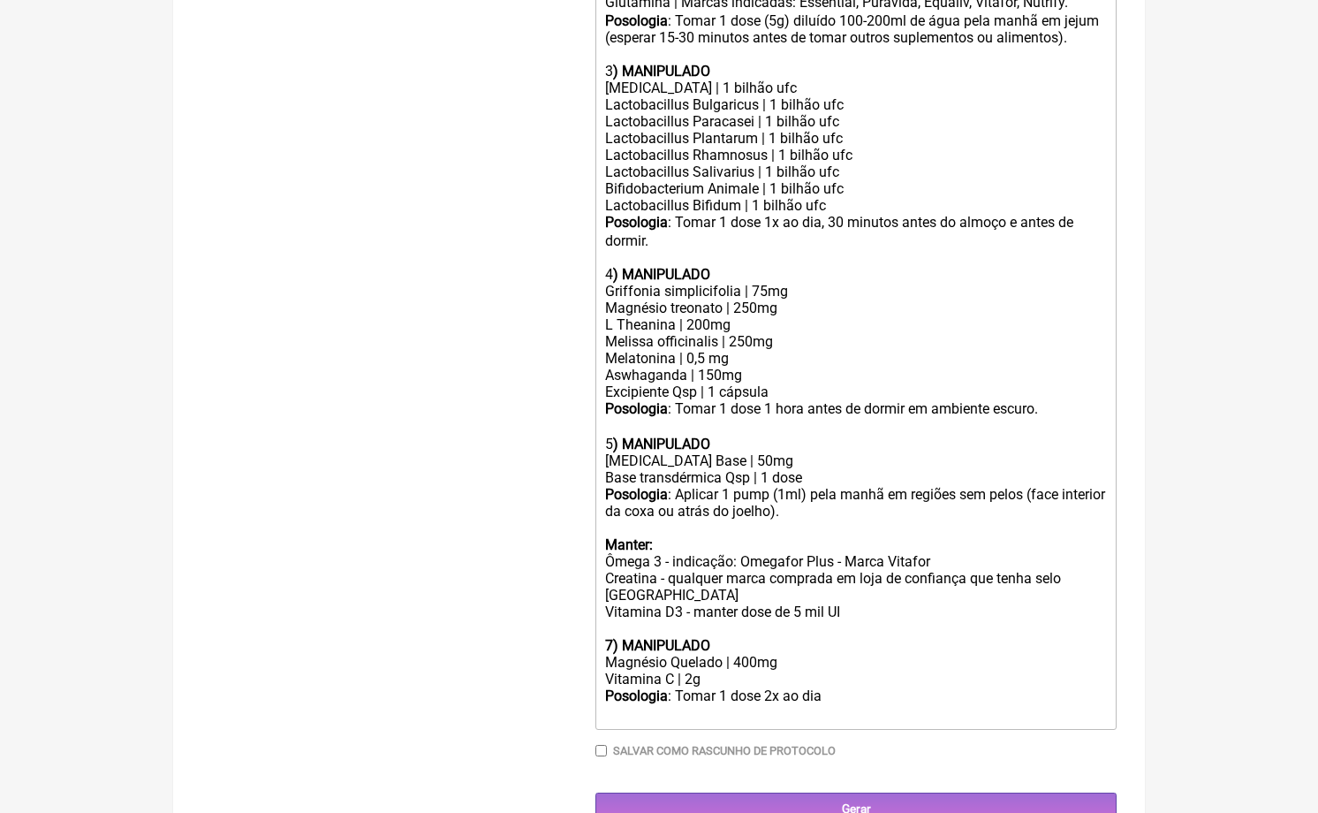
click at [692, 654] on div "Magnésio Quelado | 400mg" at bounding box center [856, 662] width 502 height 17
click at [708, 654] on div "Magnésio PA | 400mg" at bounding box center [856, 662] width 502 height 17
drag, startPoint x: 712, startPoint y: 644, endPoint x: 550, endPoint y: 642, distance: 162.6
click at [561, 643] on form "Buscar magnésio Protocolos Formulas Medicamentos Industrializados Suplementos /…" at bounding box center [658, 112] width 915 height 1426
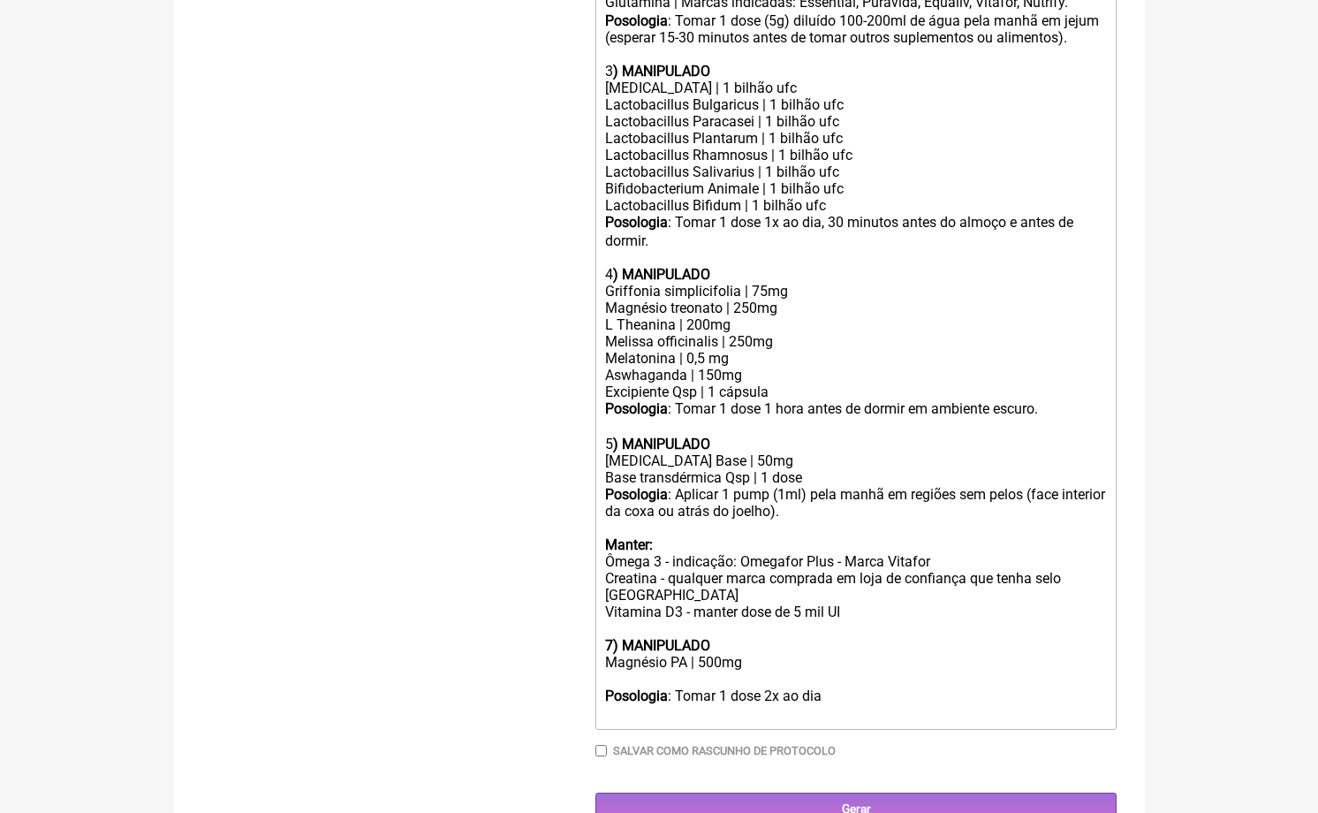
scroll to position [799, 0]
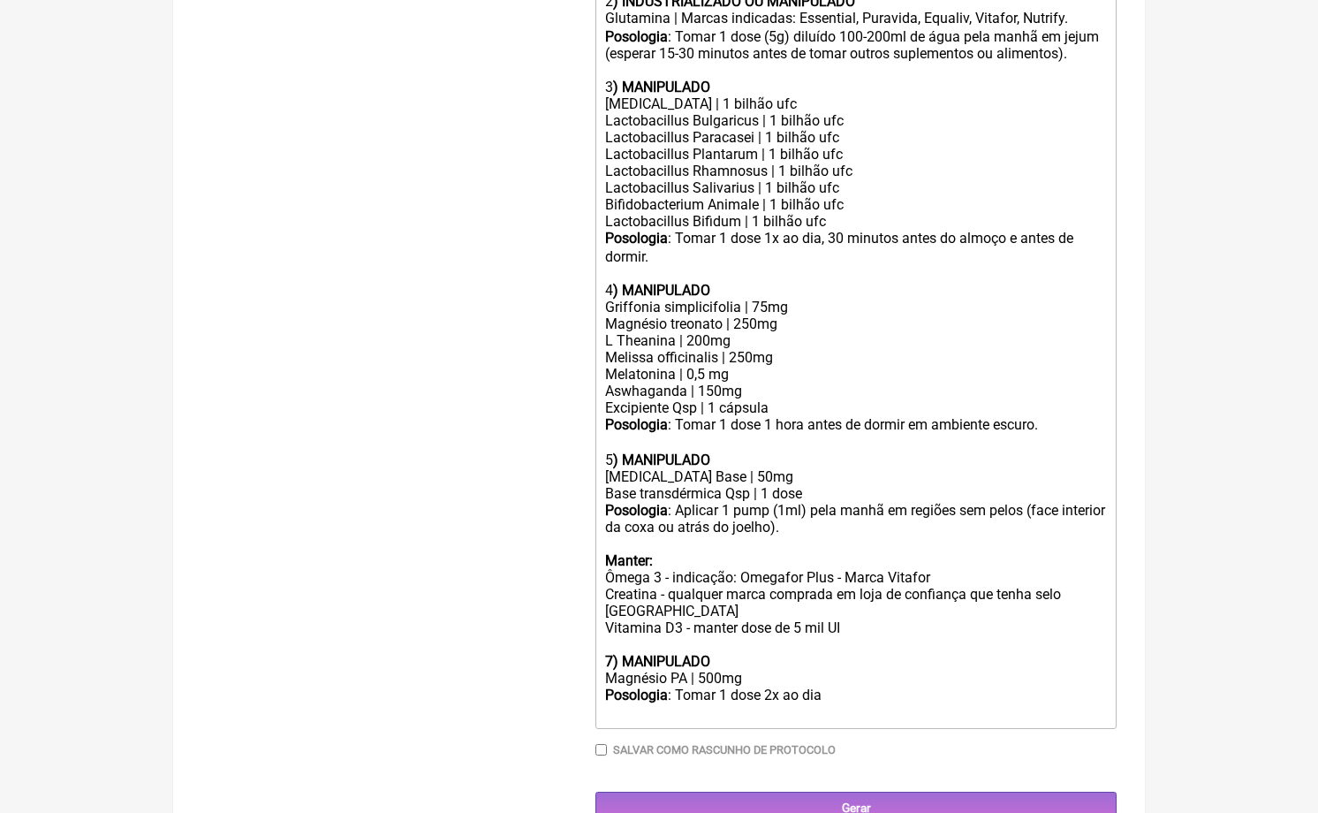
click at [778, 687] on div "Posologia : Tomar 1 dose 2x ao dia ㅤ" at bounding box center [856, 704] width 502 height 35
drag, startPoint x: 828, startPoint y: 660, endPoint x: 771, endPoint y: 660, distance: 56.6
click at [771, 687] on div "Posologia : Tomar 1 dose 2x ao dia ㅤ" at bounding box center [856, 704] width 502 height 35
click at [759, 653] on div "7) MANIPULADO" at bounding box center [856, 661] width 502 height 17
click at [694, 670] on div "Magnésio PA | 500mg" at bounding box center [856, 678] width 502 height 17
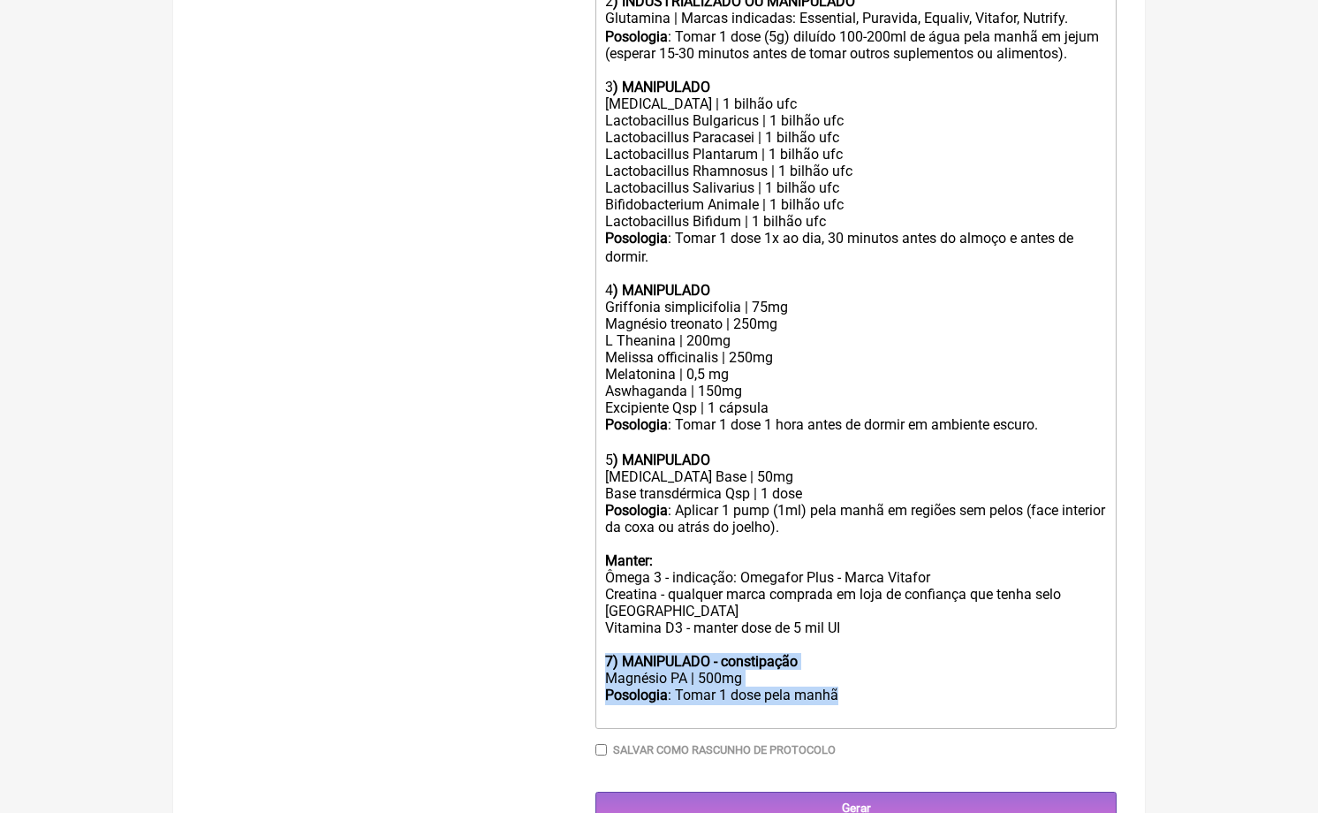
drag, startPoint x: 855, startPoint y: 661, endPoint x: 604, endPoint y: 629, distance: 253.0
click at [604, 629] on trix-editor "Uso por 30 dias: 1 ) MANIPULADO Ansiless | 250mg Rhodiola rosea ES | 100mg Fosf…" at bounding box center [856, 274] width 521 height 910
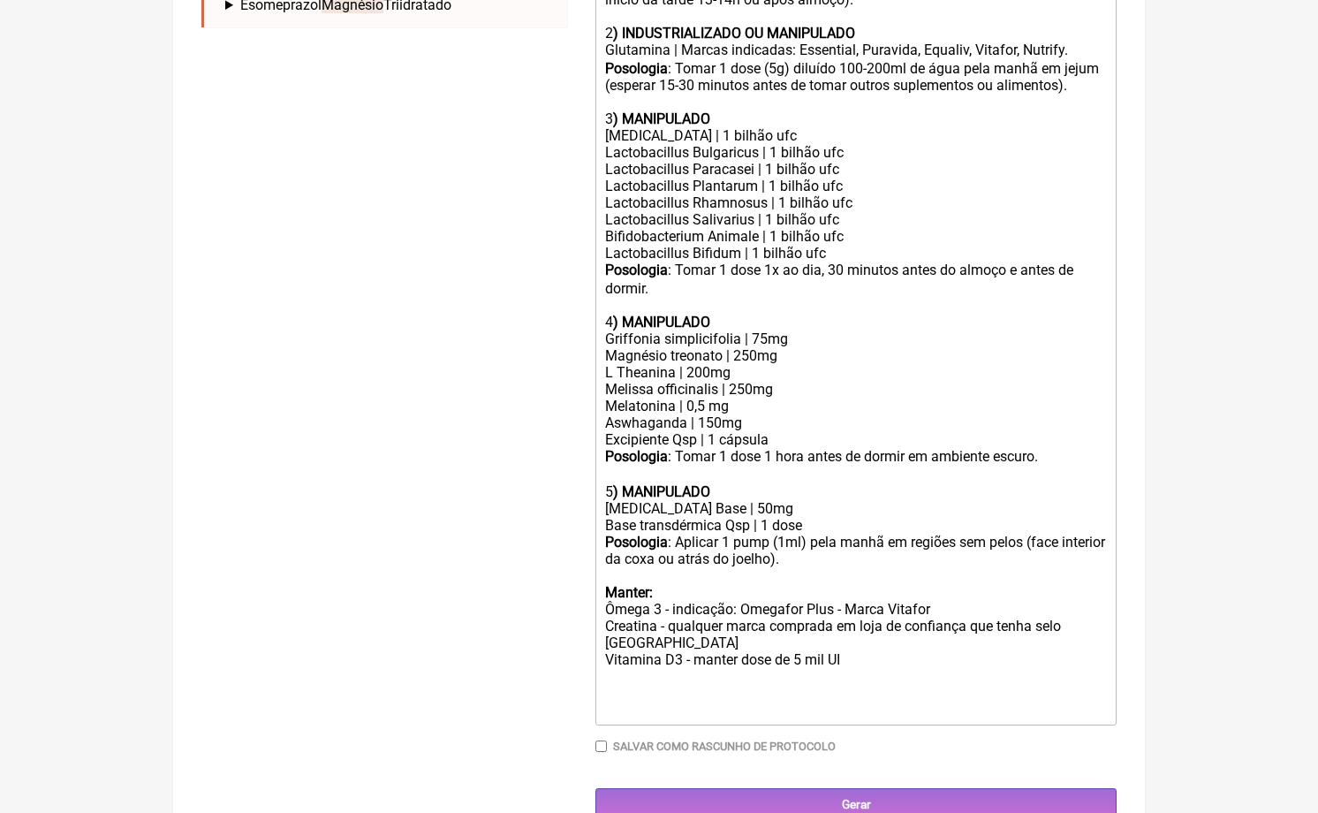
click at [649, 467] on div "5 ) MANIPULADO" at bounding box center [856, 484] width 502 height 34
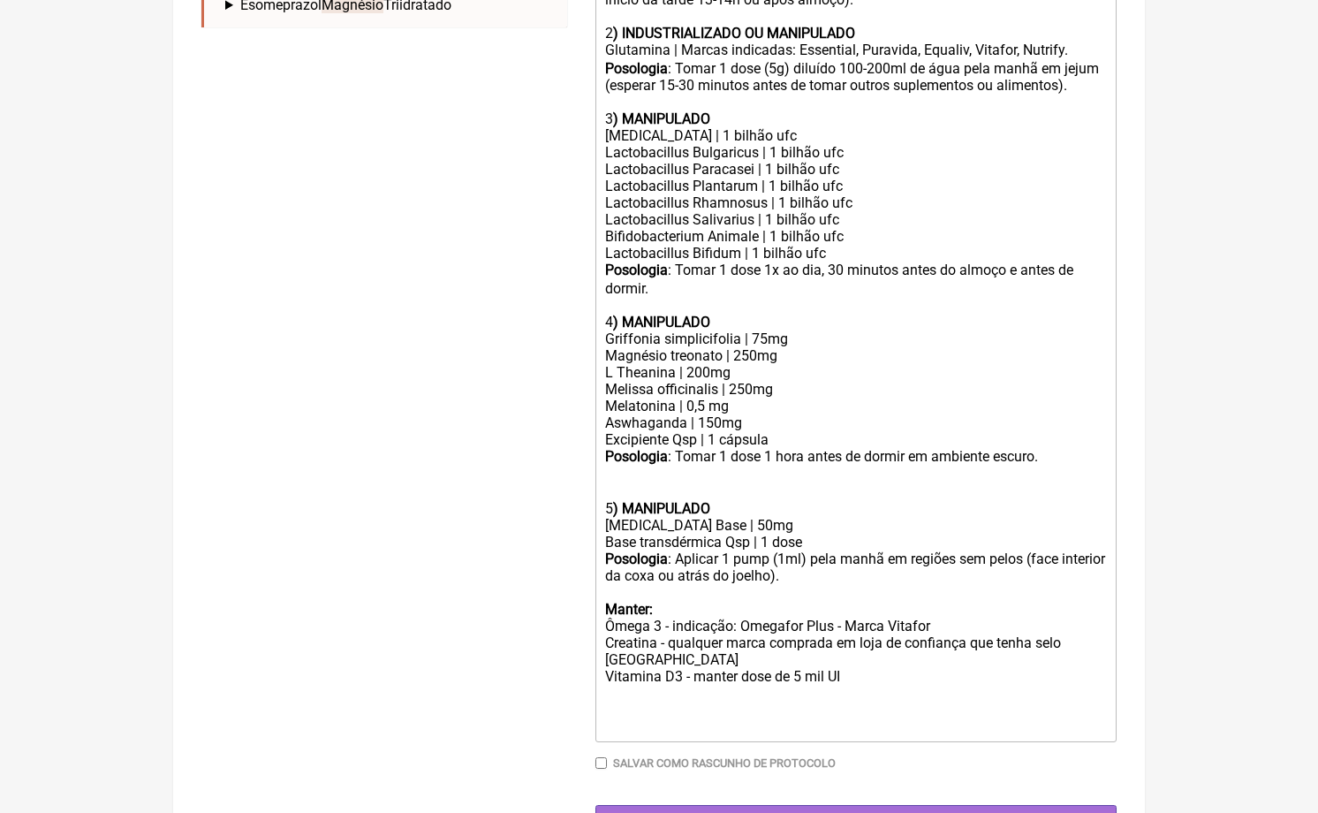
paste trix-editor "strong>7) MANIPULADO - constipação&nbsp;</strong></div><div>Magnésio PA | 500mg…"
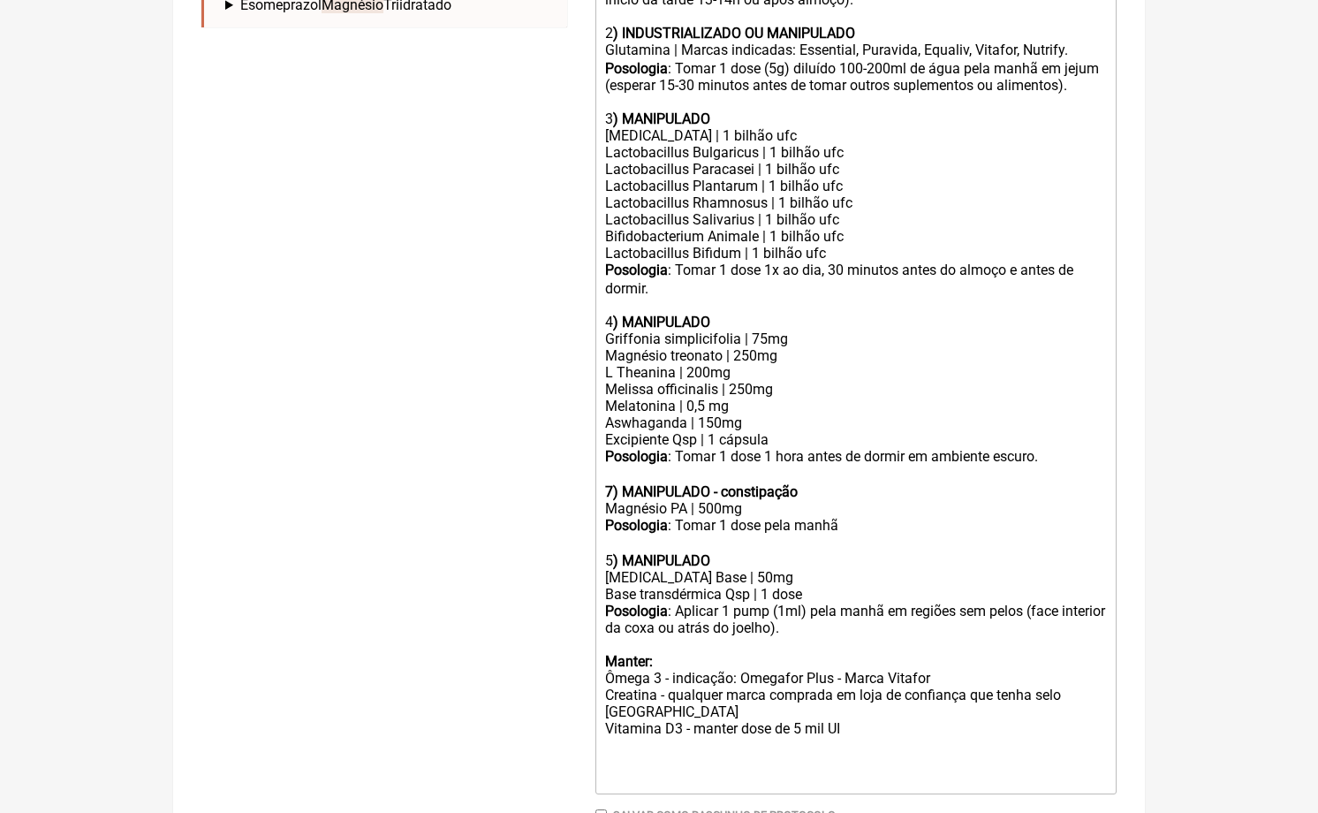
click at [610, 483] on strong "7) MANIPULADO - constipação" at bounding box center [701, 491] width 193 height 17
click at [616, 552] on strong ") MANIPULADO" at bounding box center [661, 560] width 97 height 17
click at [715, 603] on div "Posologia : Aplicar 1 pump (1ml) pela manhã em regiões sem pelos (face interior…" at bounding box center [856, 670] width 502 height 134
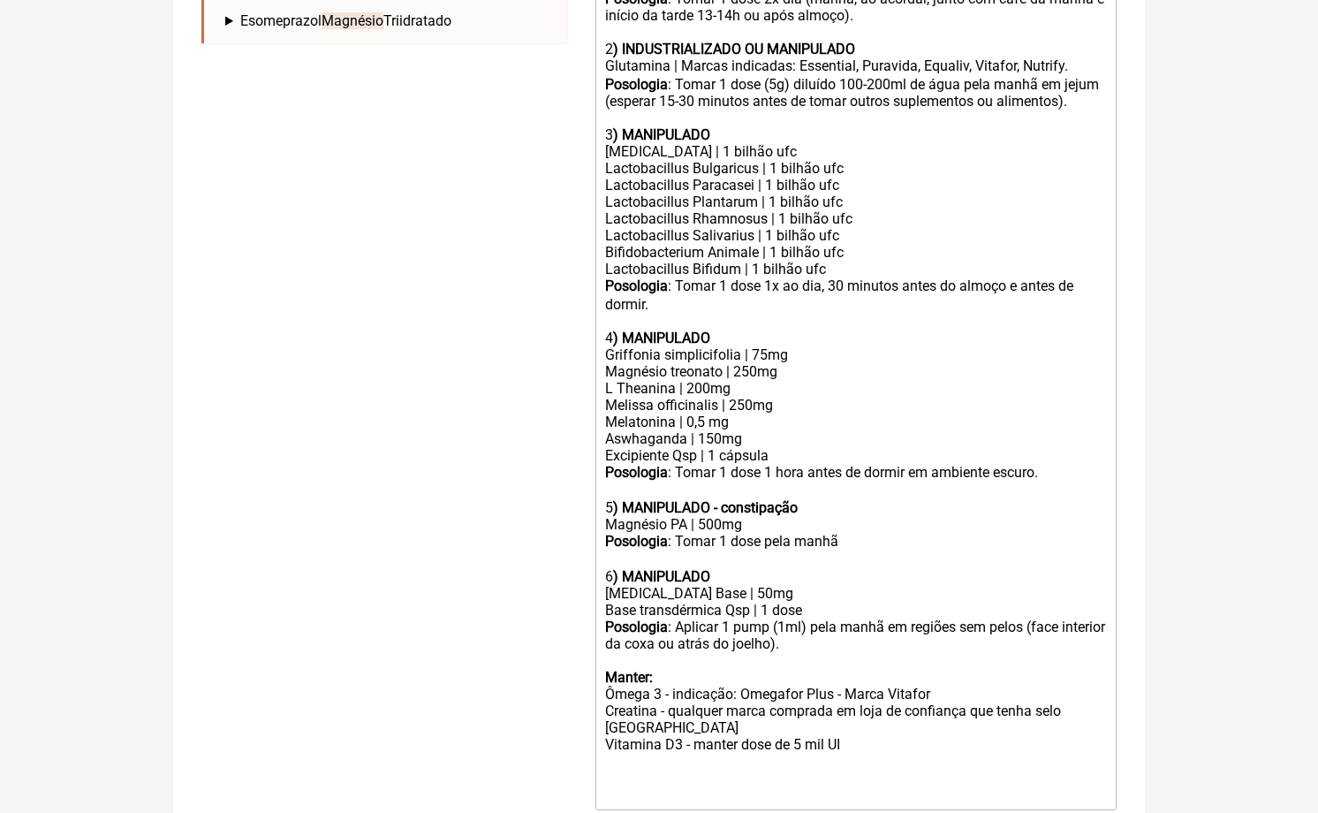
scroll to position [751, 0]
click at [798, 350] on div "Griffonia simplicifolia | 75mg Magnésio treonato | 250mg L Theanina | 200mg Mel…" at bounding box center [856, 396] width 502 height 101
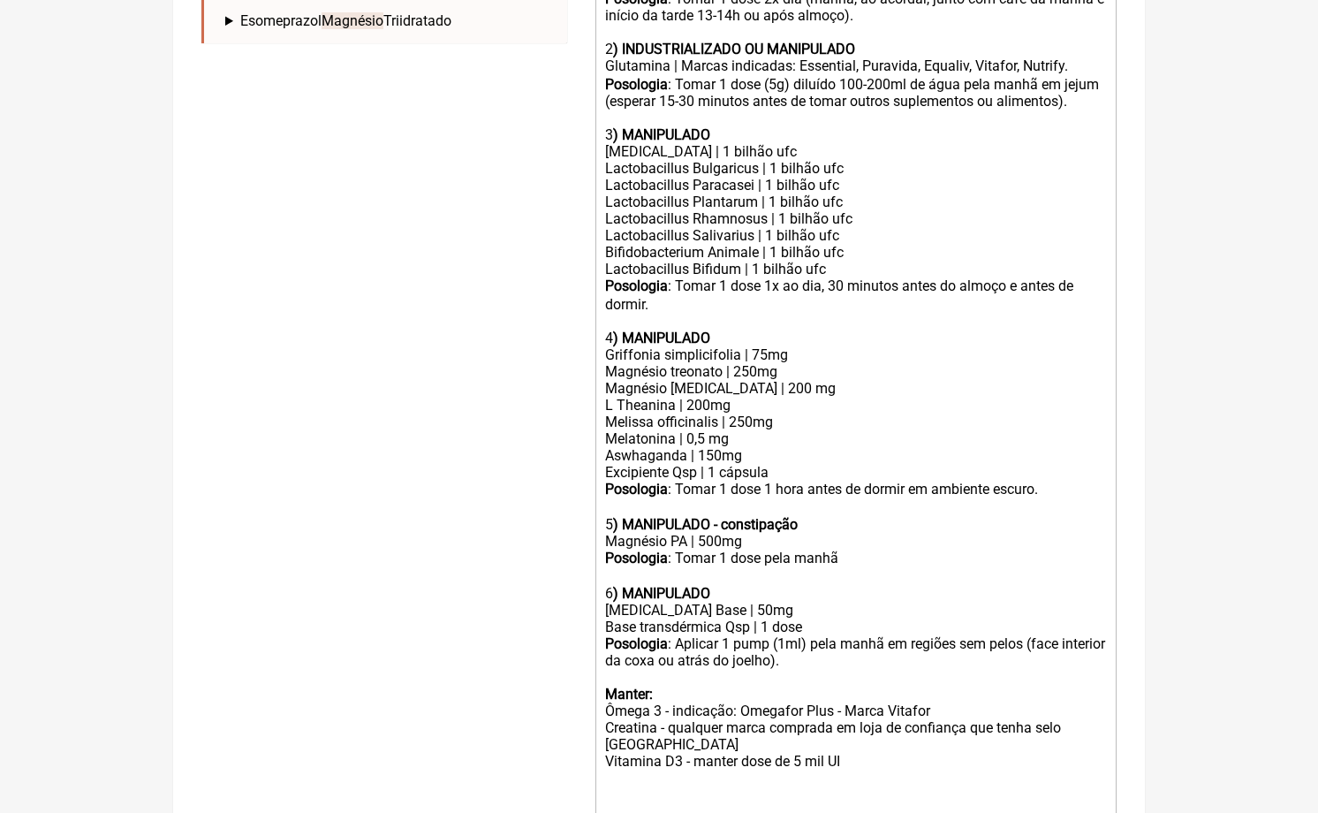
click at [753, 363] on div "Griffonia simplicifolia | 75mg Magnésio treonato | 250mg Magnésio [MEDICAL_DATA…" at bounding box center [856, 405] width 502 height 118
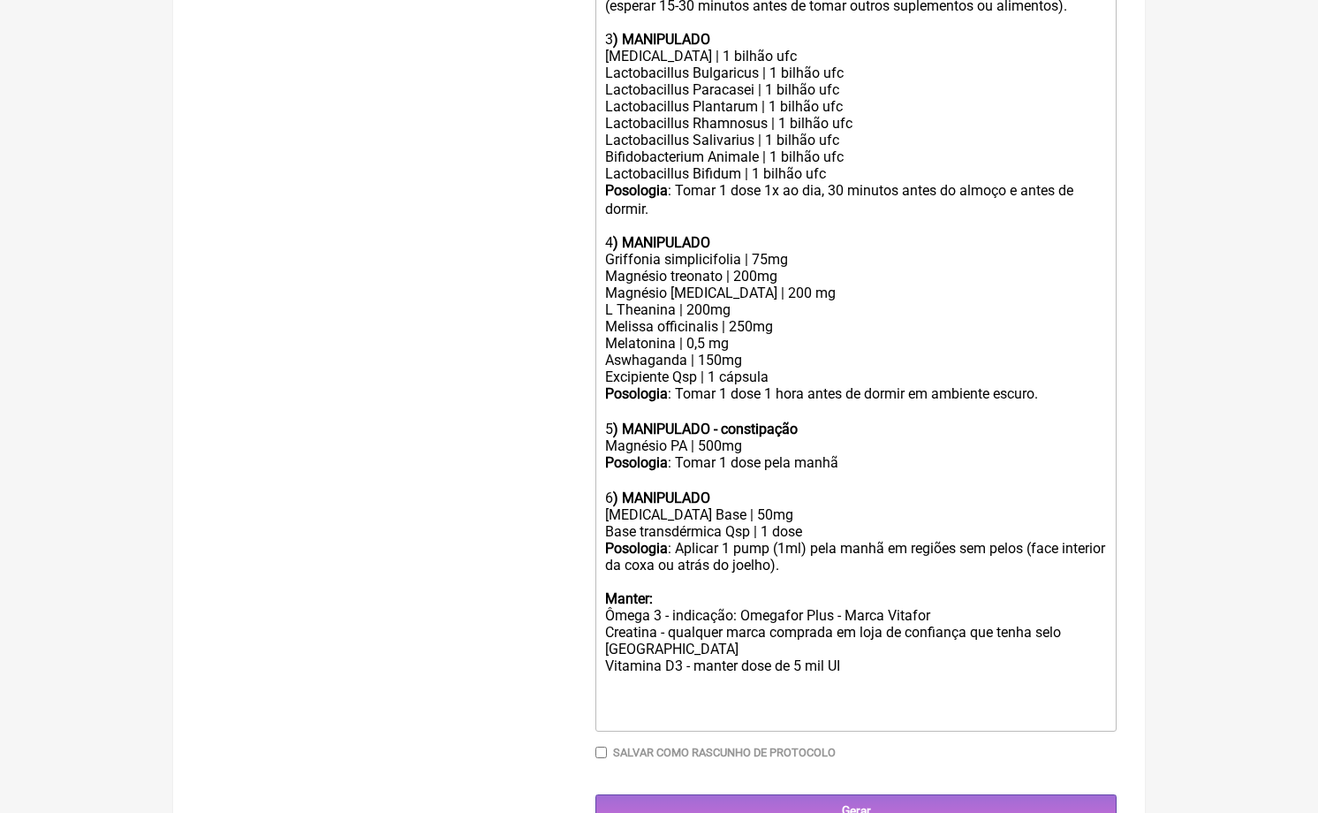
click at [717, 691] on div at bounding box center [856, 708] width 502 height 34
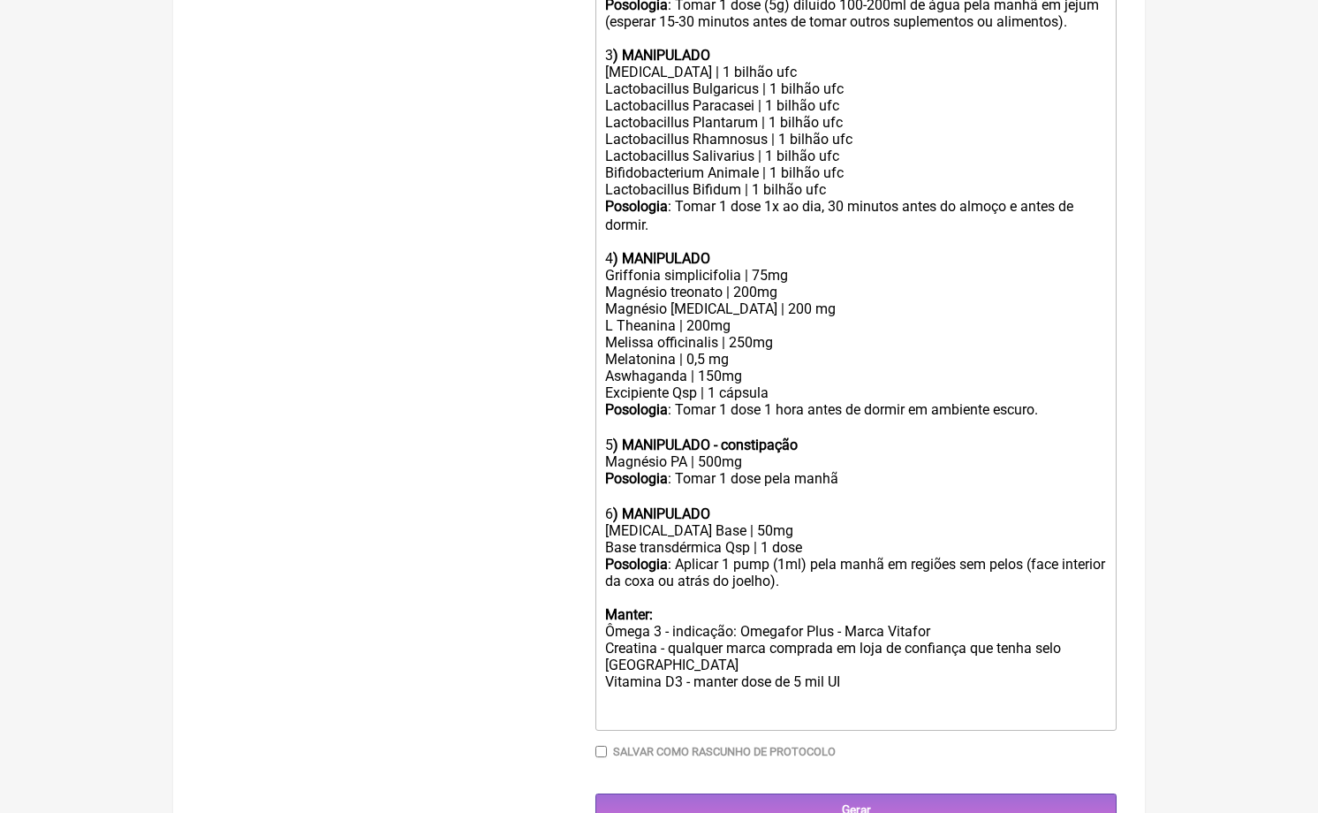
scroll to position [815, 0]
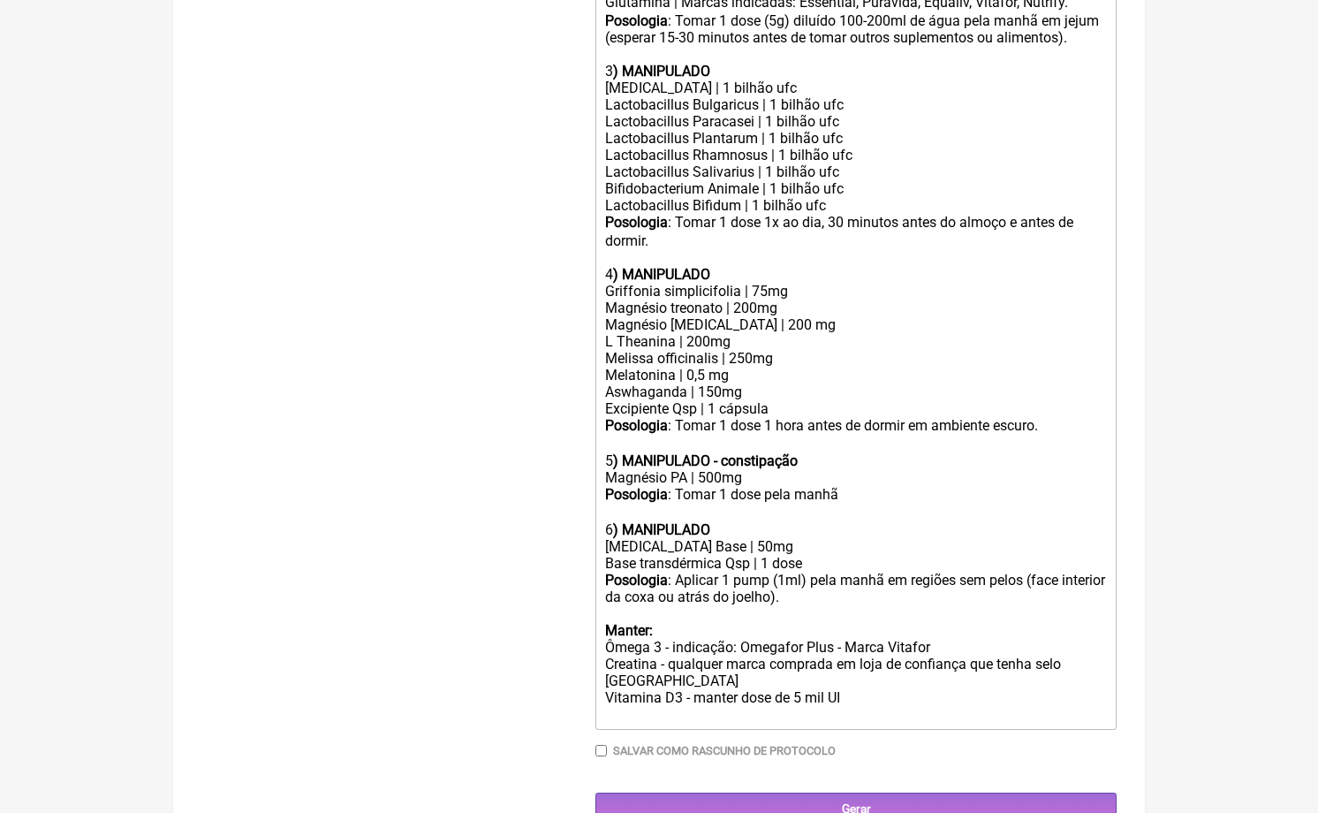
click at [741, 538] on div "[MEDICAL_DATA] Base | 50mg" at bounding box center [856, 546] width 502 height 17
type trix-editor "<lor>Ips dol 50 sita:<co><ad>0<elitse>) DOEIUSMODT</incidi></utl><etd>Magnaali …"
click at [854, 793] on input "Gerar" at bounding box center [856, 809] width 521 height 33
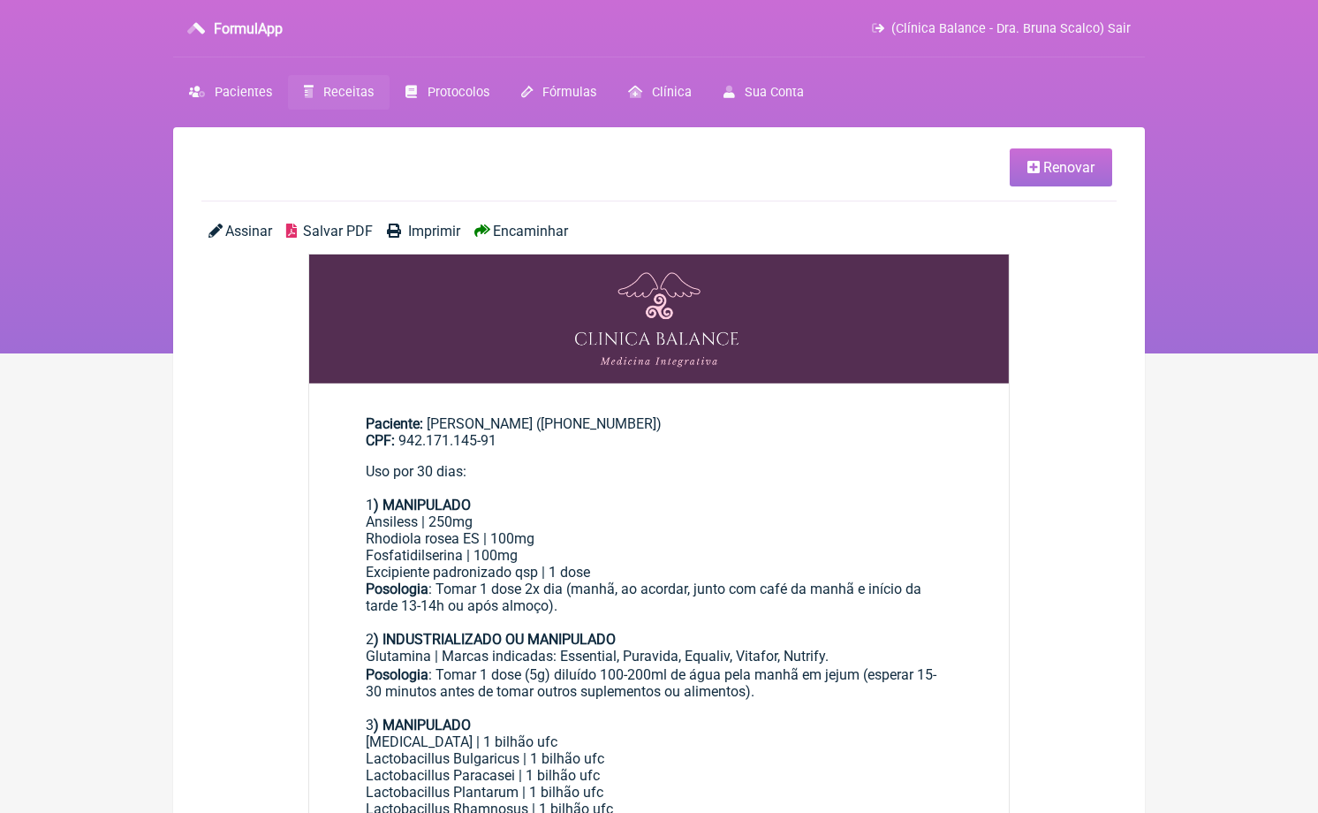
click at [529, 225] on span "Encaminhar" at bounding box center [530, 231] width 75 height 17
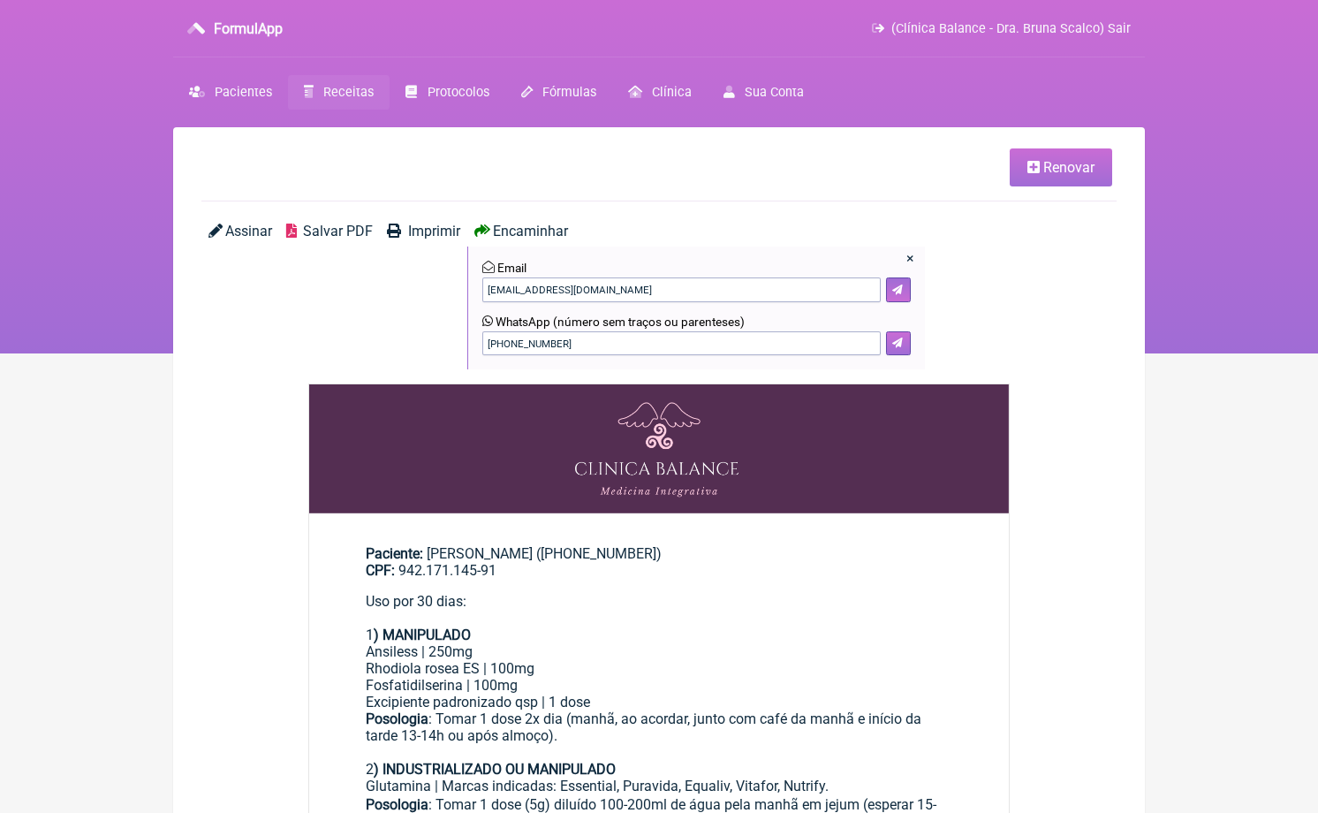
click at [899, 345] on icon at bounding box center [898, 343] width 11 height 11
